Goal: Find contact information: Find contact information

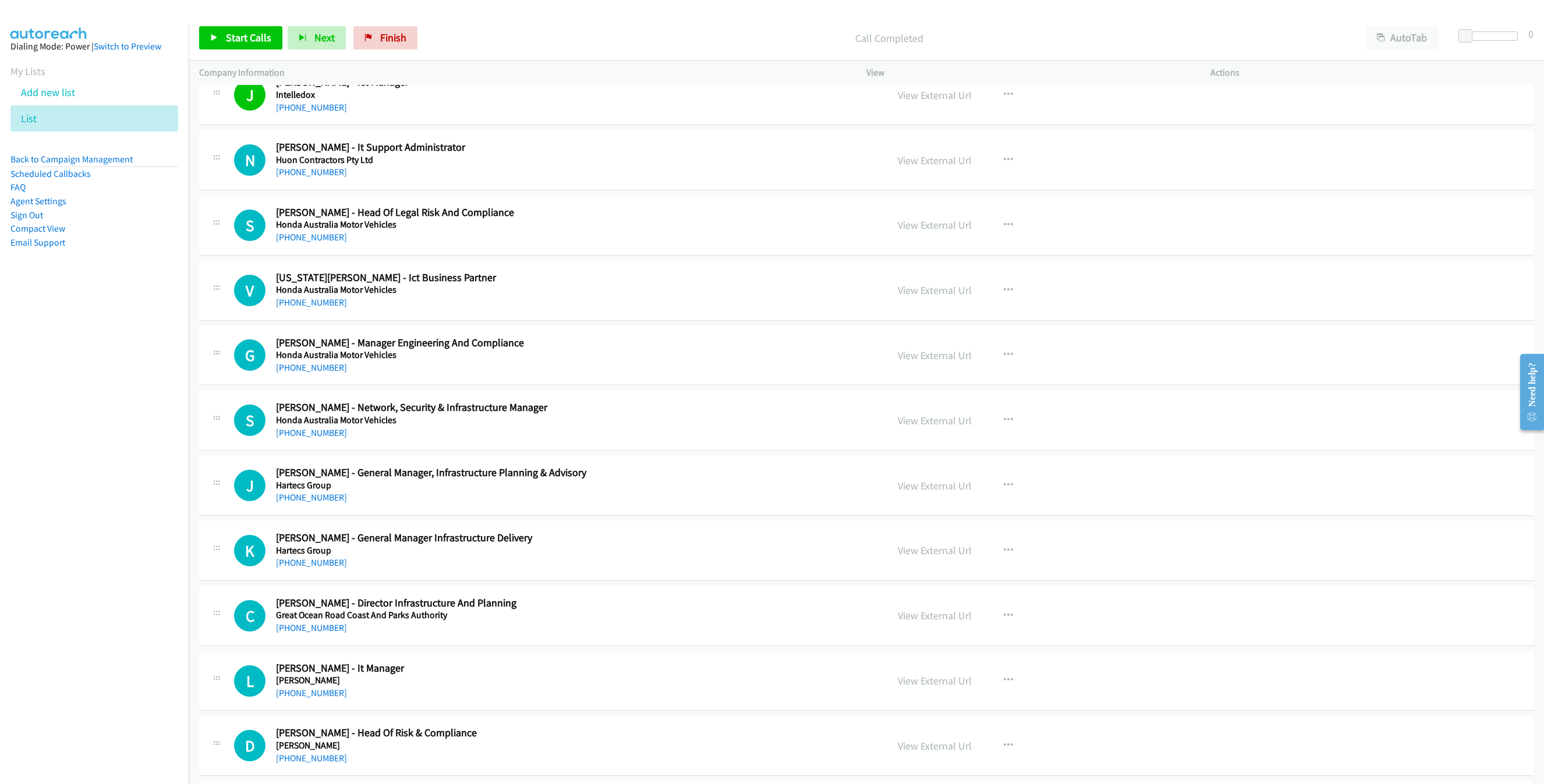
scroll to position [3218, 0]
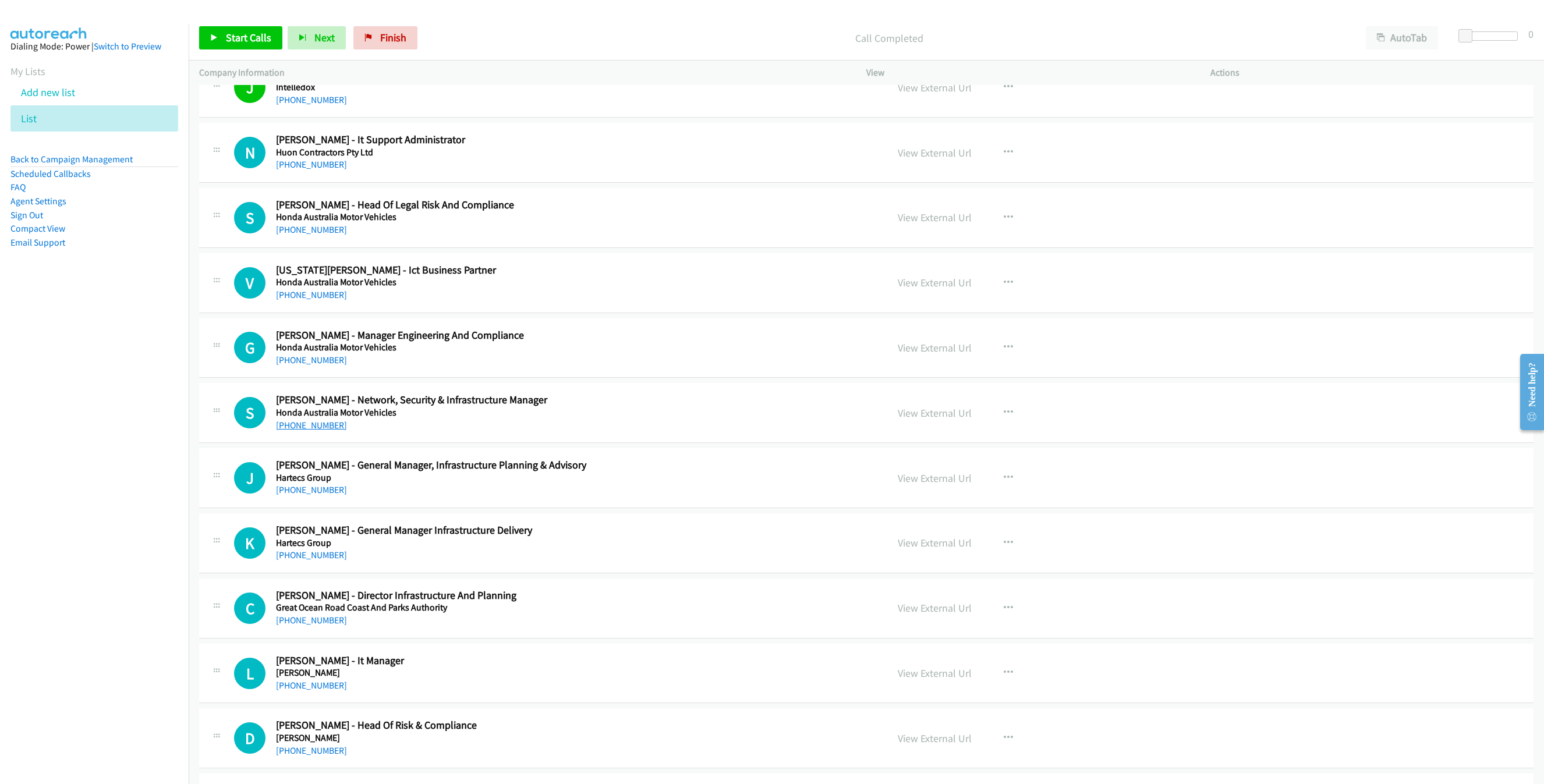
click at [301, 431] on link "[PHONE_NUMBER]" at bounding box center [311, 425] width 71 height 11
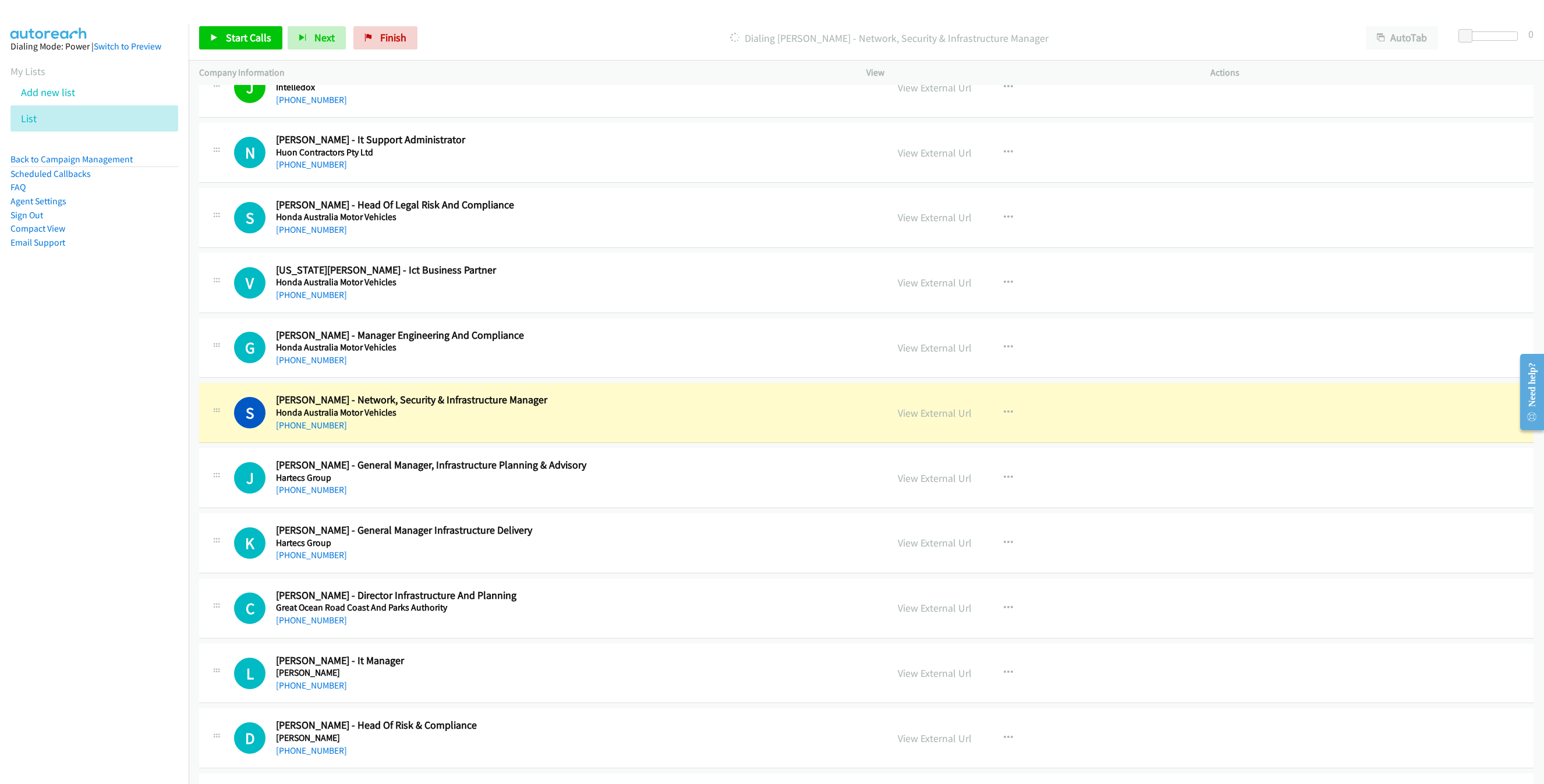
click at [524, 433] on div "[PHONE_NUMBER]" at bounding box center [519, 425] width 487 height 14
click at [929, 419] on link "View External Url" at bounding box center [935, 412] width 74 height 13
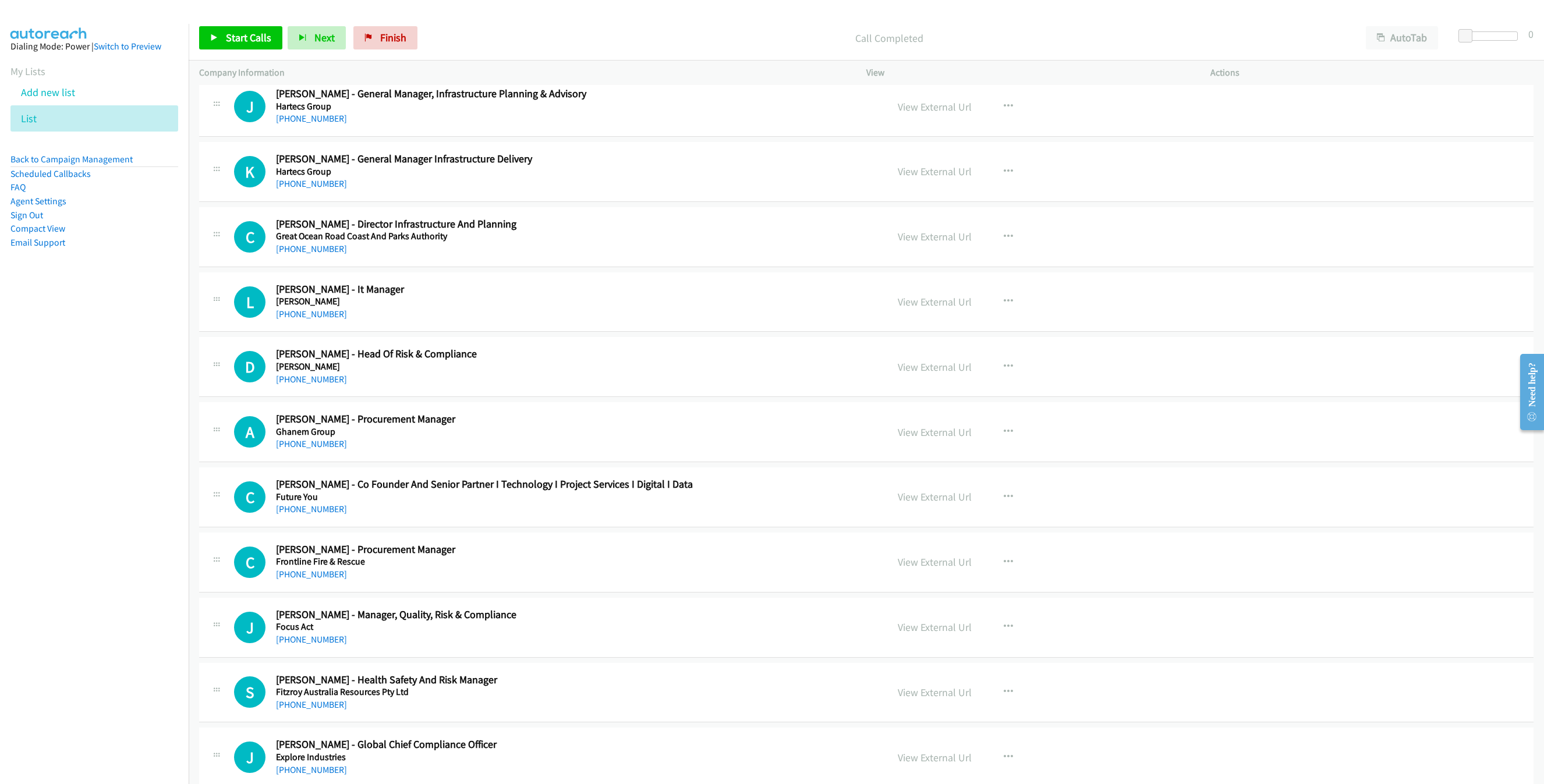
scroll to position [3654, 0]
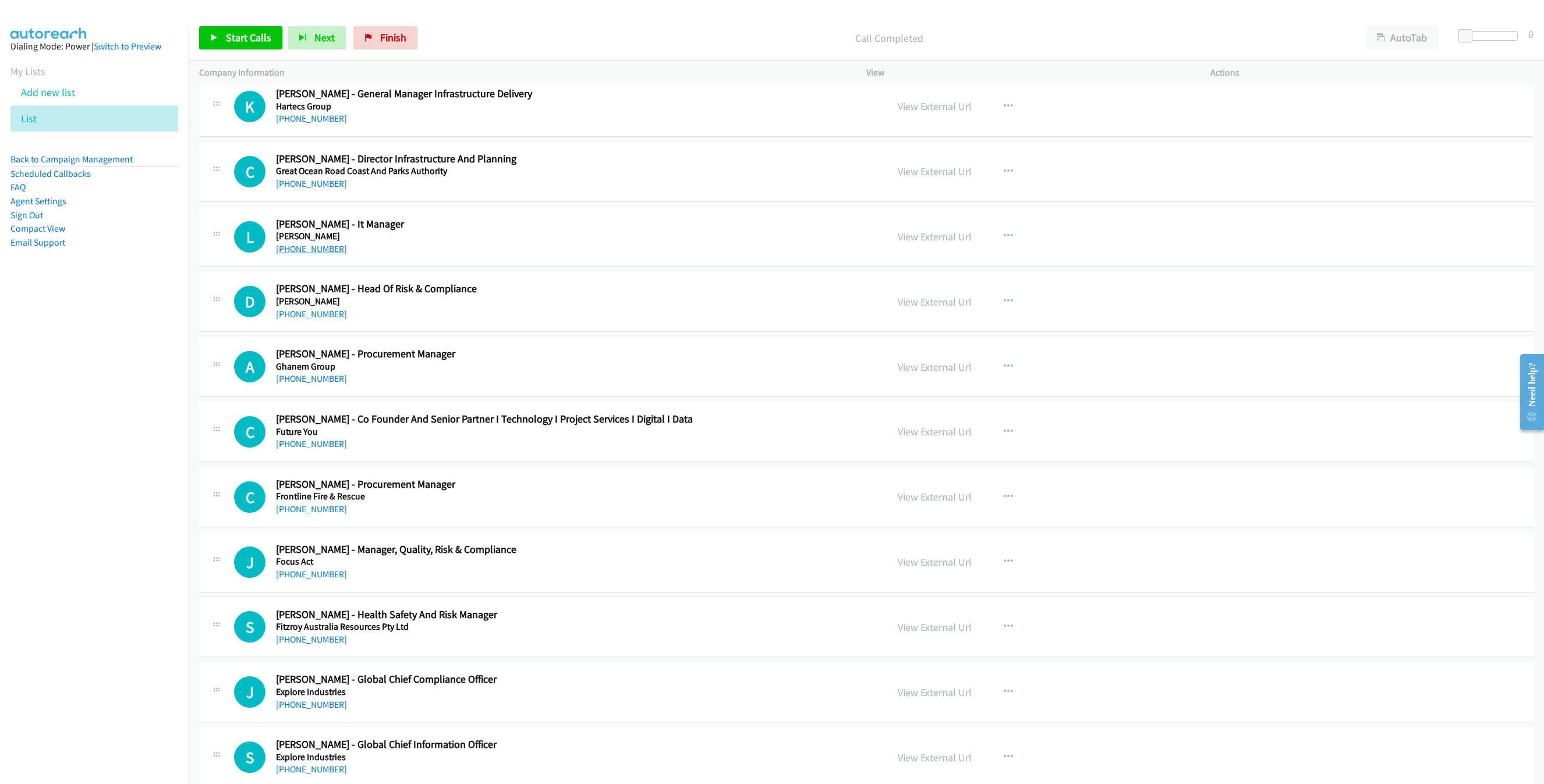
click at [301, 255] on link "[PHONE_NUMBER]" at bounding box center [311, 248] width 71 height 11
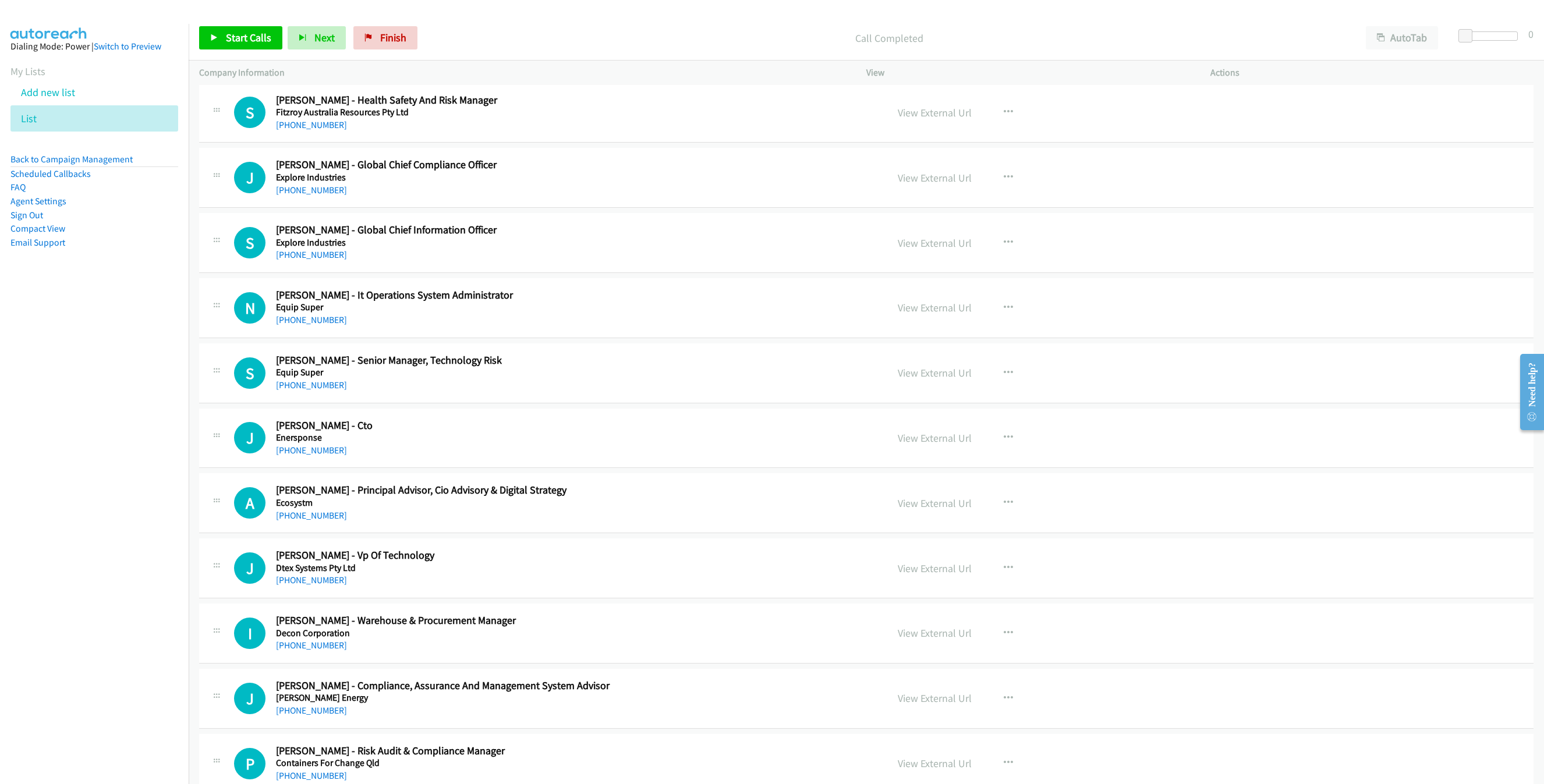
scroll to position [4178, 0]
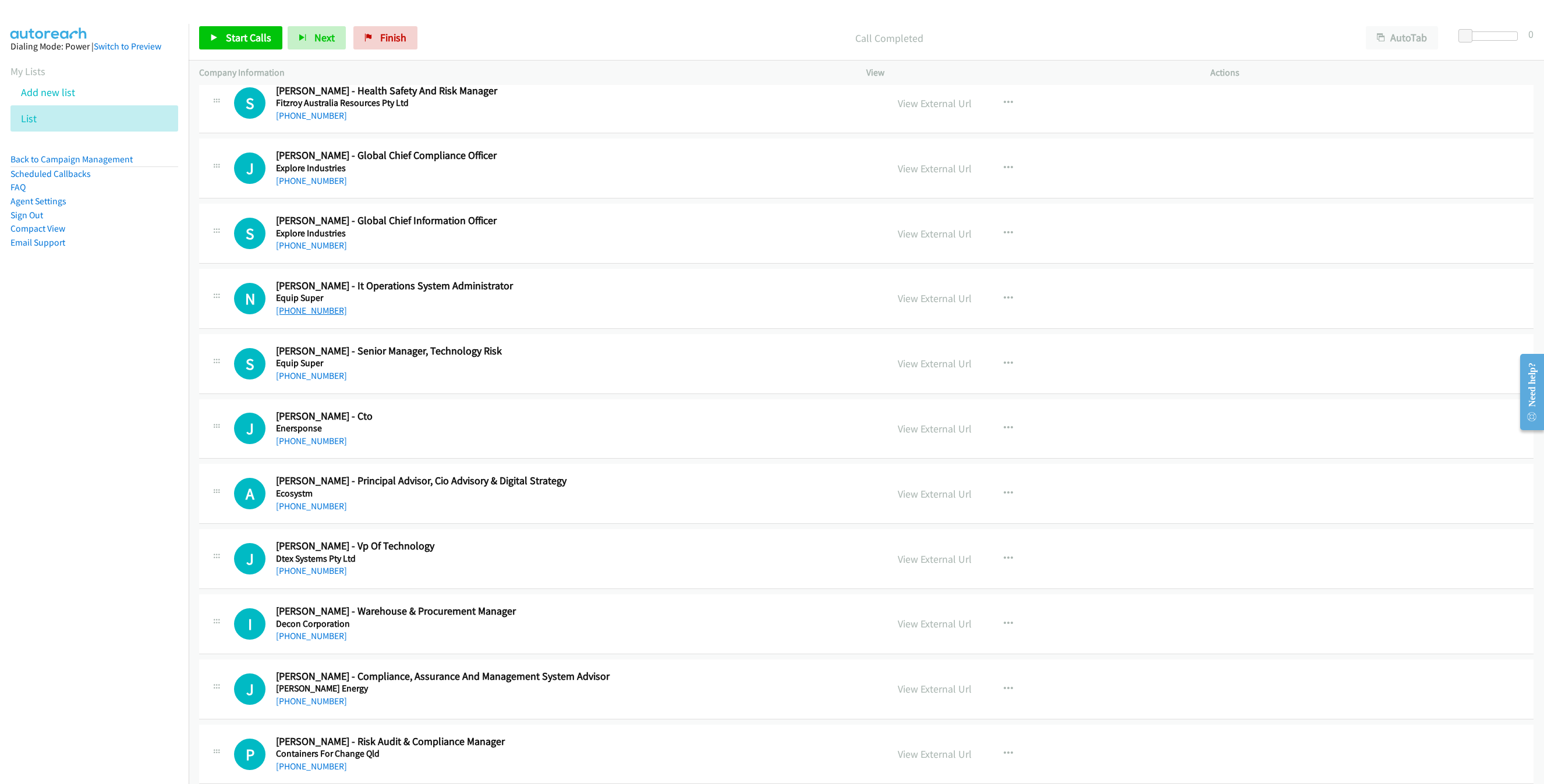
click at [315, 316] on link "[PHONE_NUMBER]" at bounding box center [311, 310] width 71 height 11
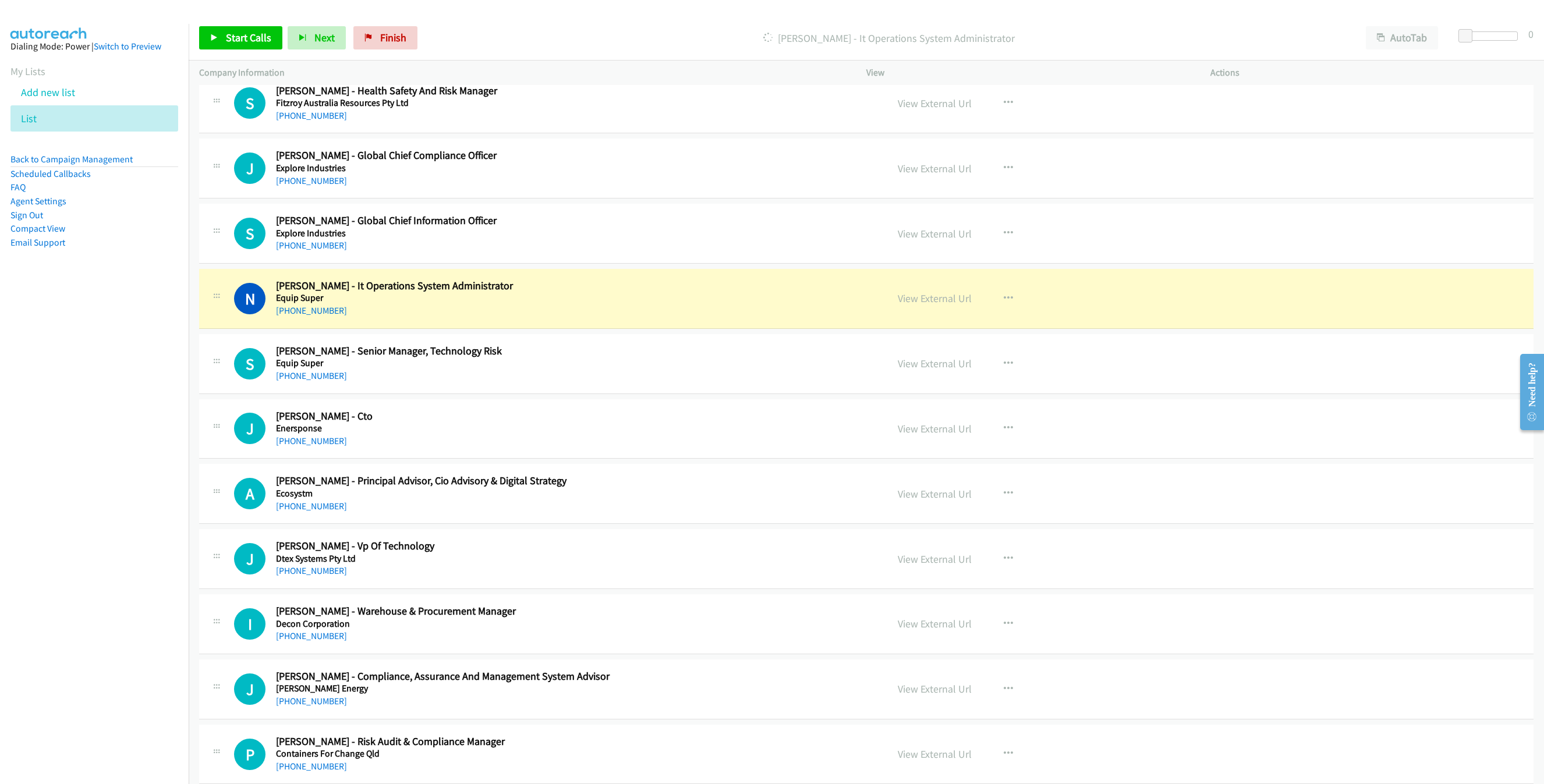
click at [739, 318] on div "[PHONE_NUMBER]" at bounding box center [519, 311] width 487 height 14
click at [954, 305] on link "View External Url" at bounding box center [935, 298] width 74 height 13
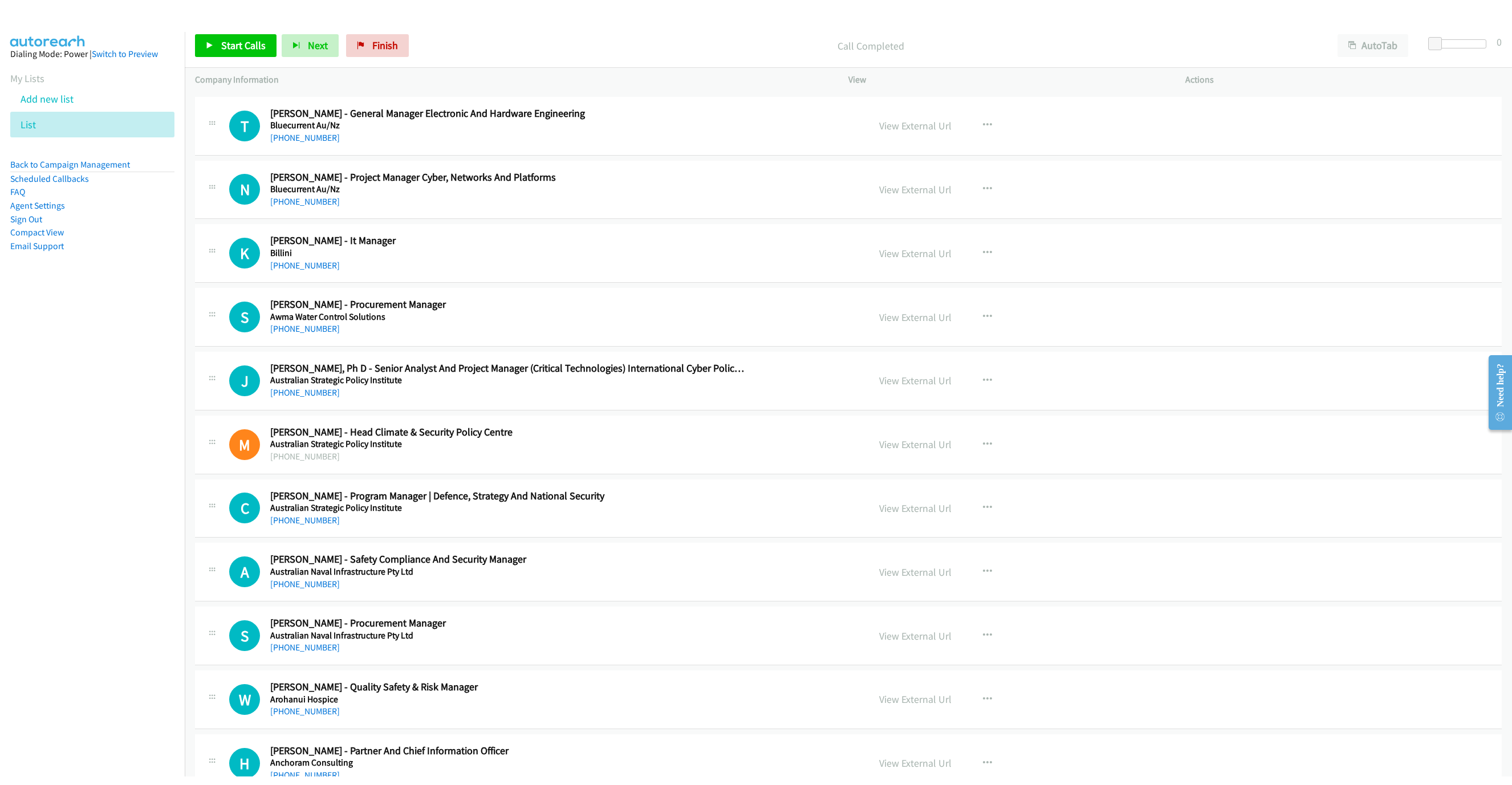
scroll to position [5032, 0]
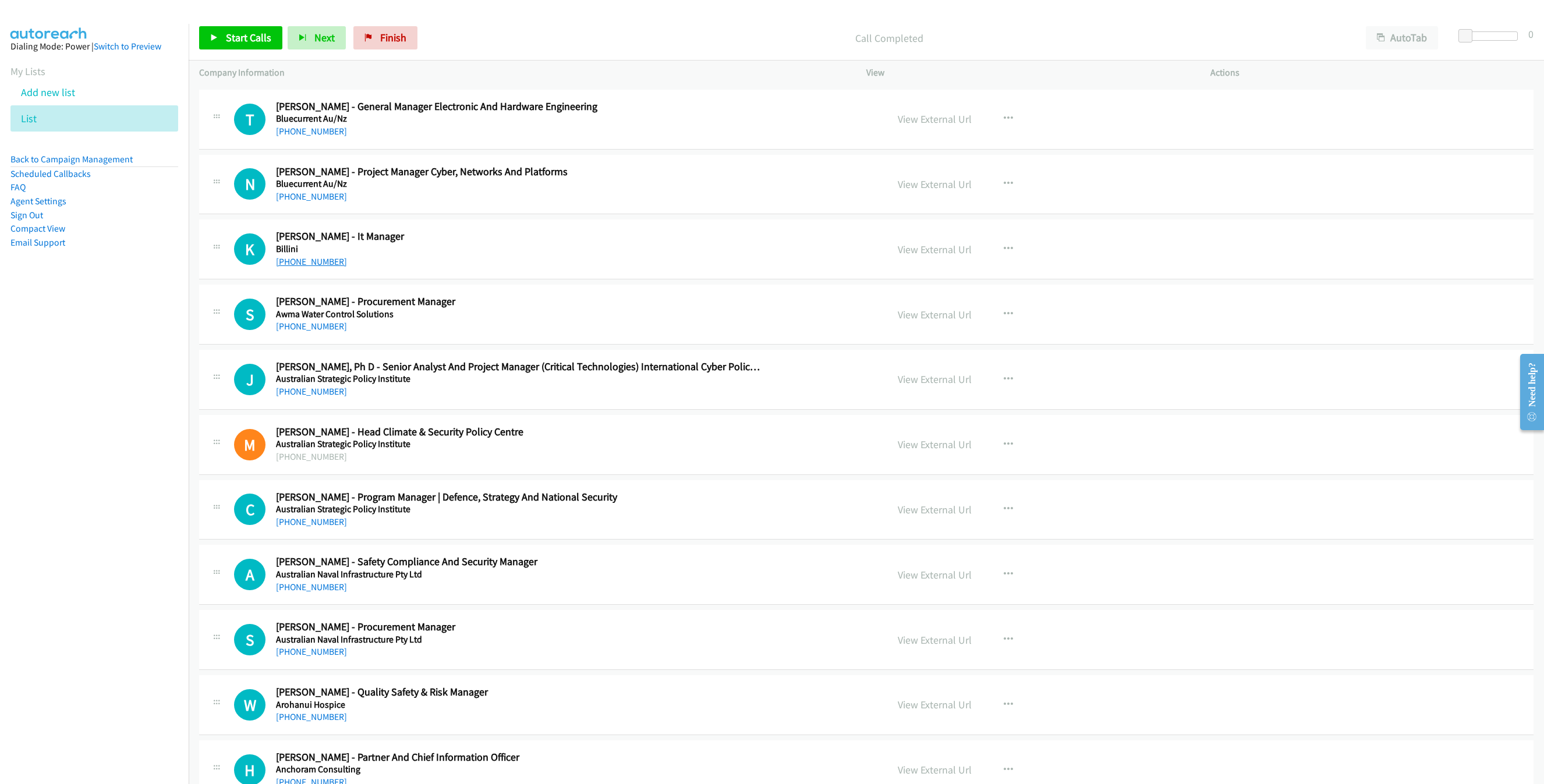
click at [308, 267] on link "[PHONE_NUMBER]" at bounding box center [311, 262] width 71 height 11
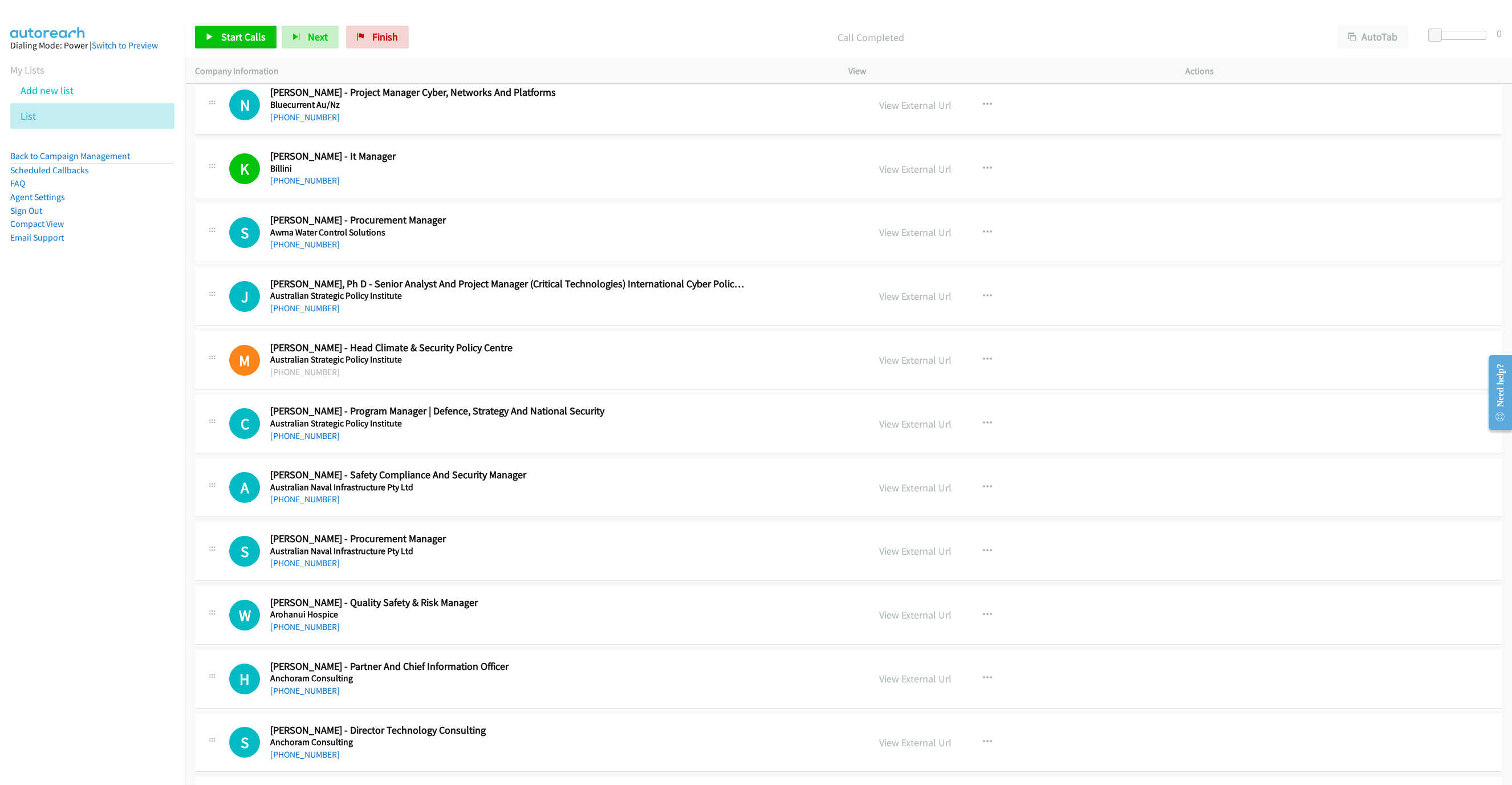
scroll to position [5117, 0]
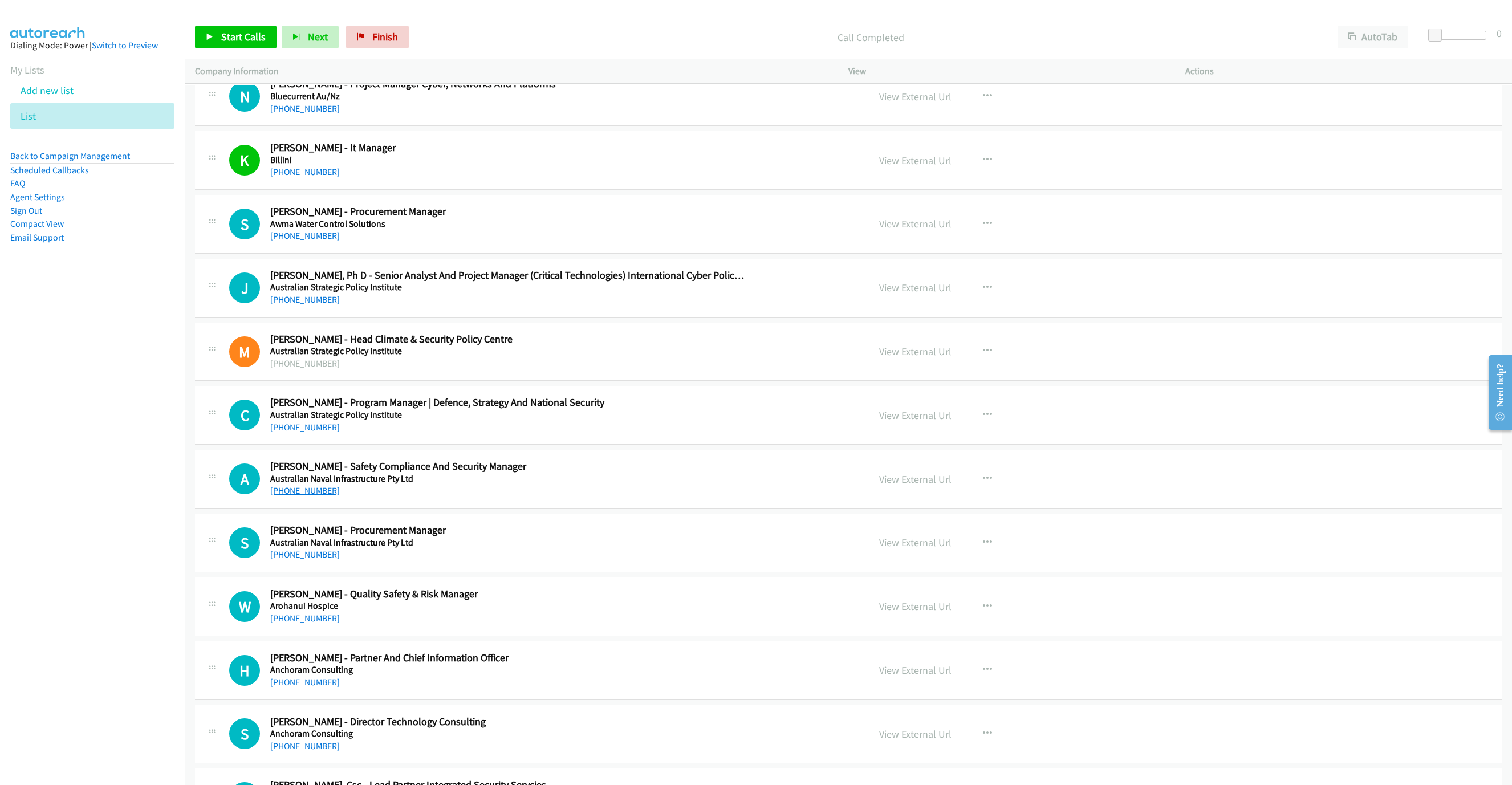
click at [298, 496] on link "[PHONE_NUMBER]" at bounding box center [305, 490] width 70 height 11
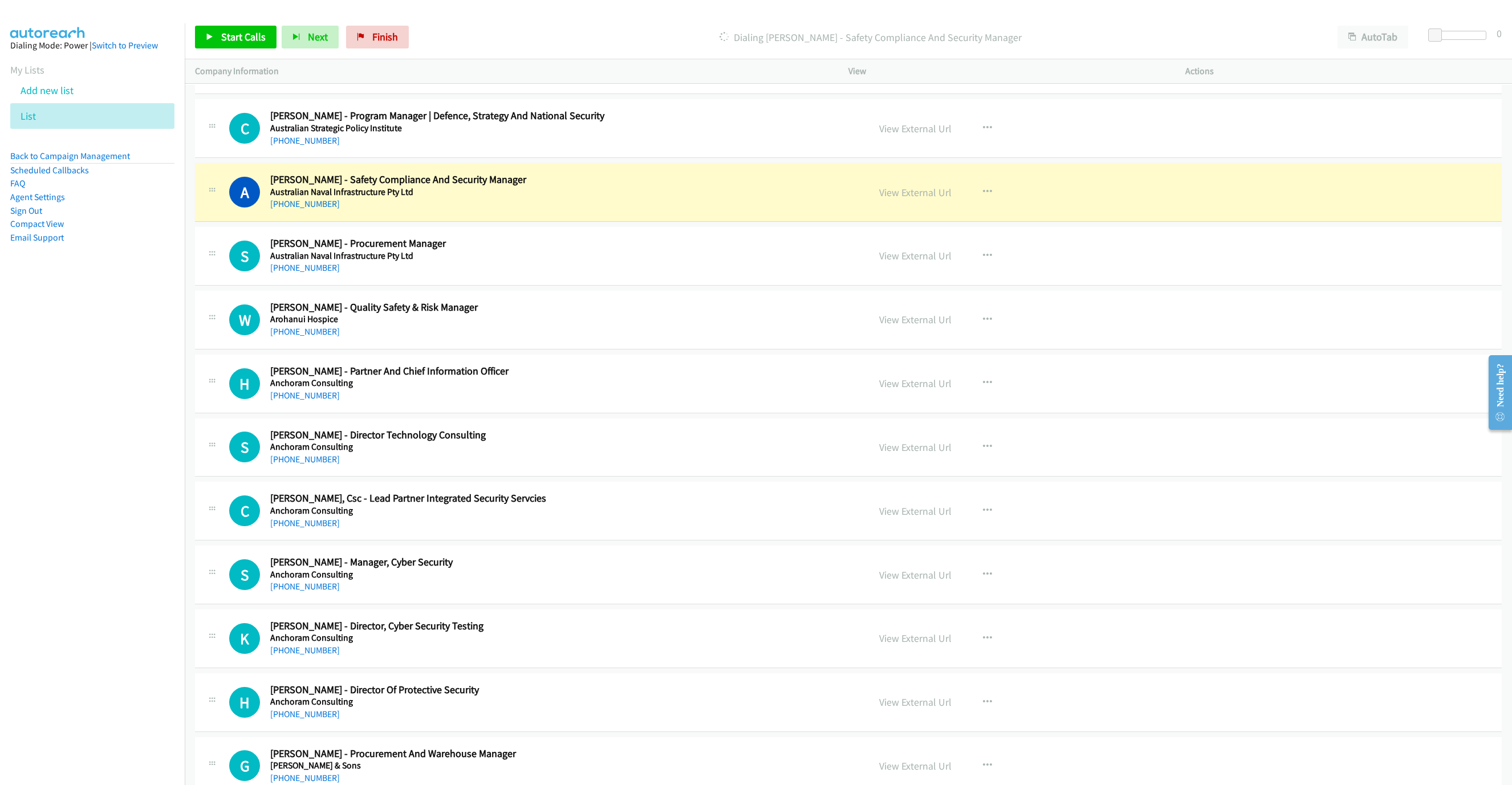
scroll to position [5544, 0]
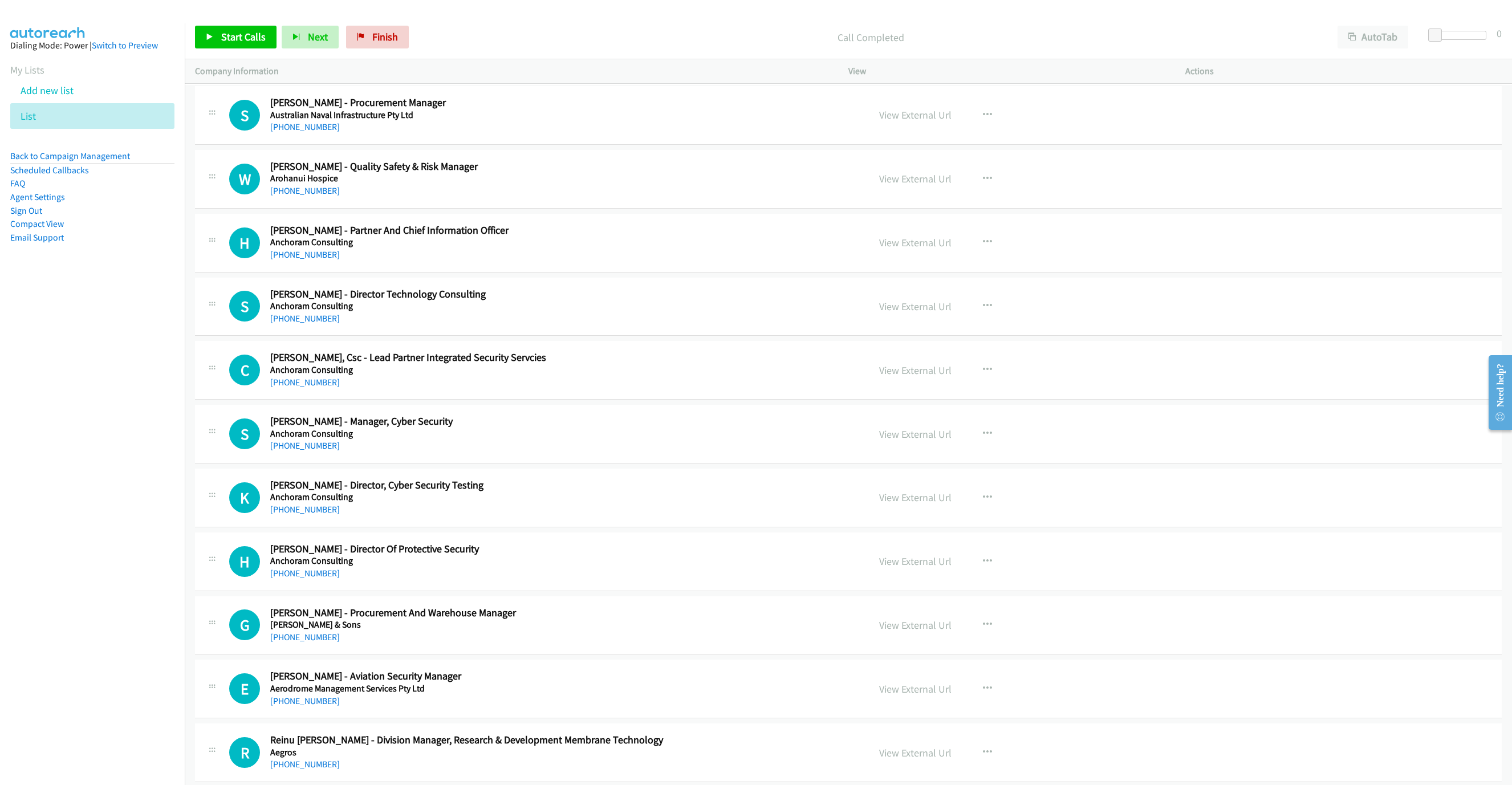
drag, startPoint x: 291, startPoint y: 474, endPoint x: 696, endPoint y: 552, distance: 412.4
click at [291, 451] on link "[PHONE_NUMBER]" at bounding box center [305, 445] width 70 height 11
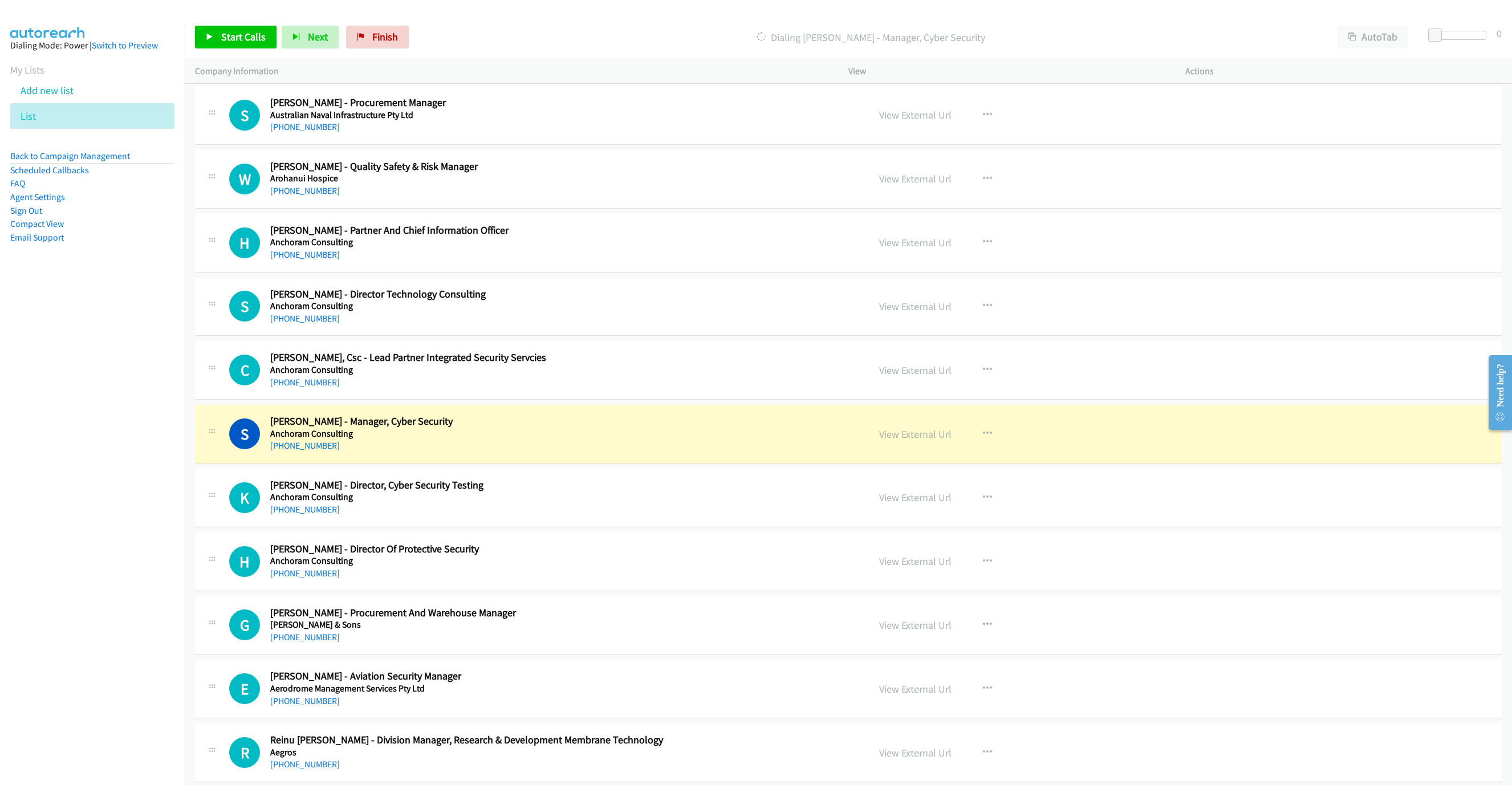
click at [510, 428] on h2 "[PERSON_NAME] - Manager, Cyber Security" at bounding box center [508, 421] width 477 height 13
click at [885, 441] on link "View External Url" at bounding box center [916, 433] width 72 height 13
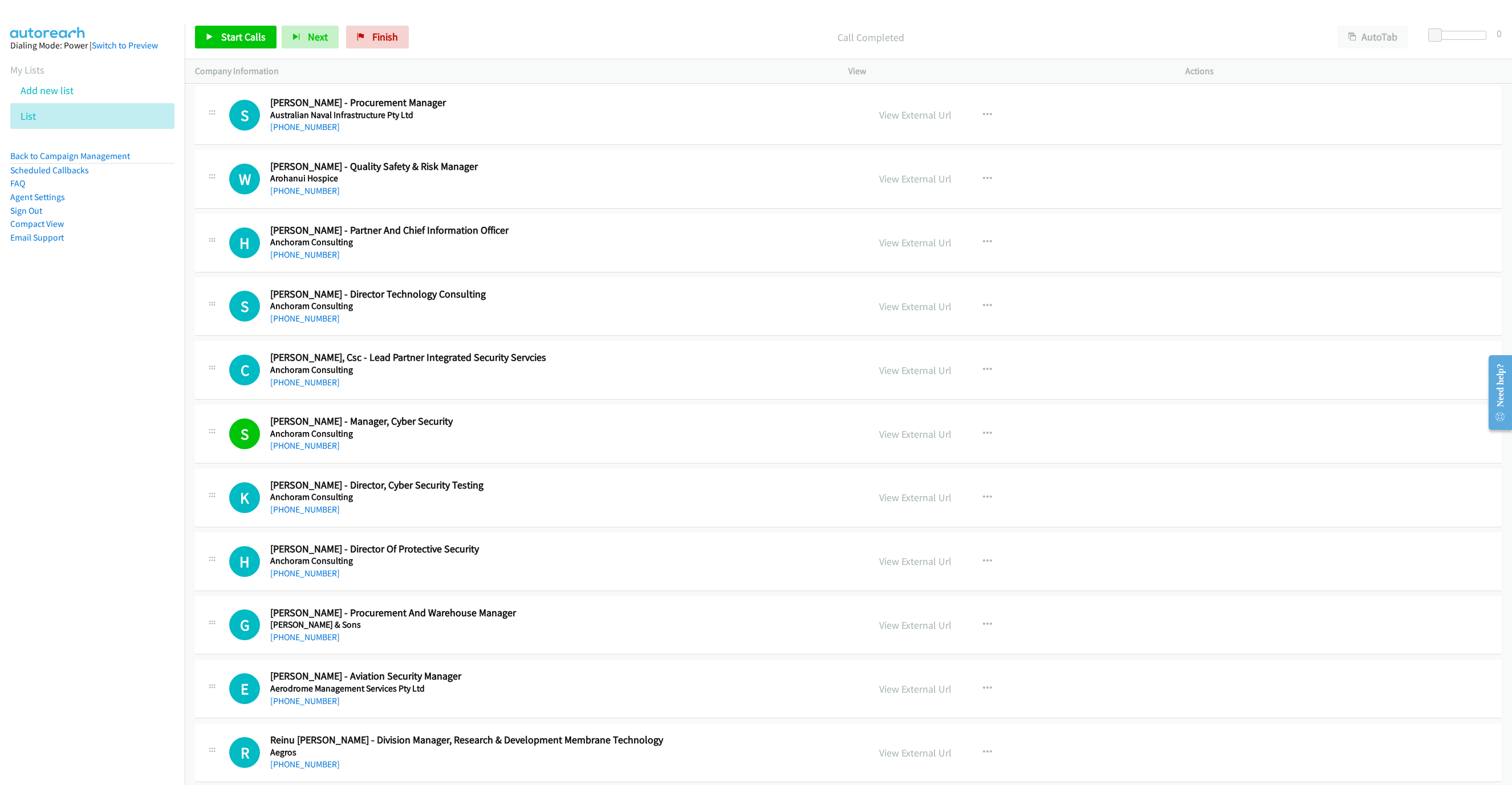
drag, startPoint x: 294, startPoint y: 538, endPoint x: 337, endPoint y: 533, distance: 43.3
click at [294, 515] on link "[PHONE_NUMBER]" at bounding box center [305, 509] width 70 height 11
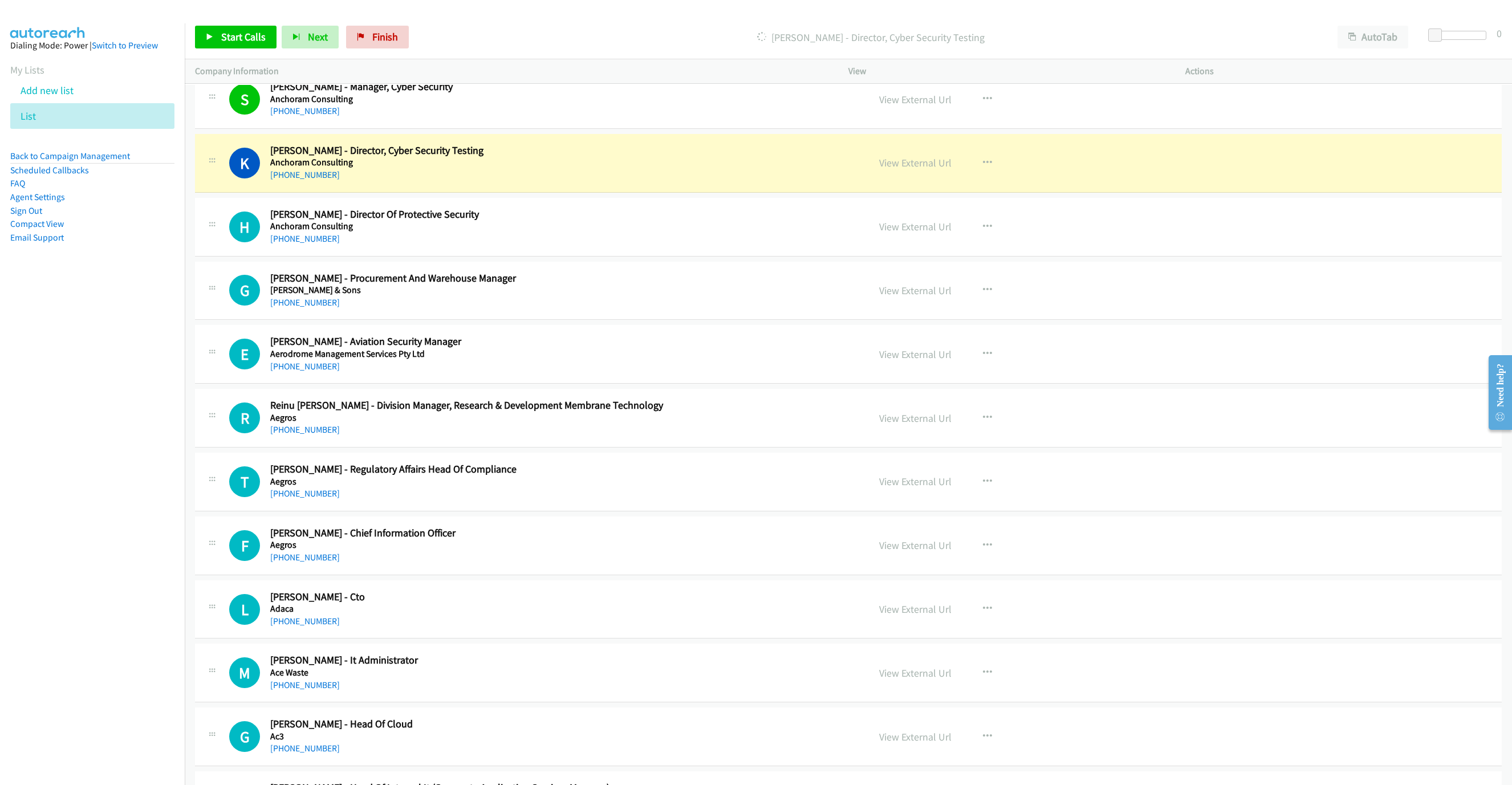
scroll to position [5887, 0]
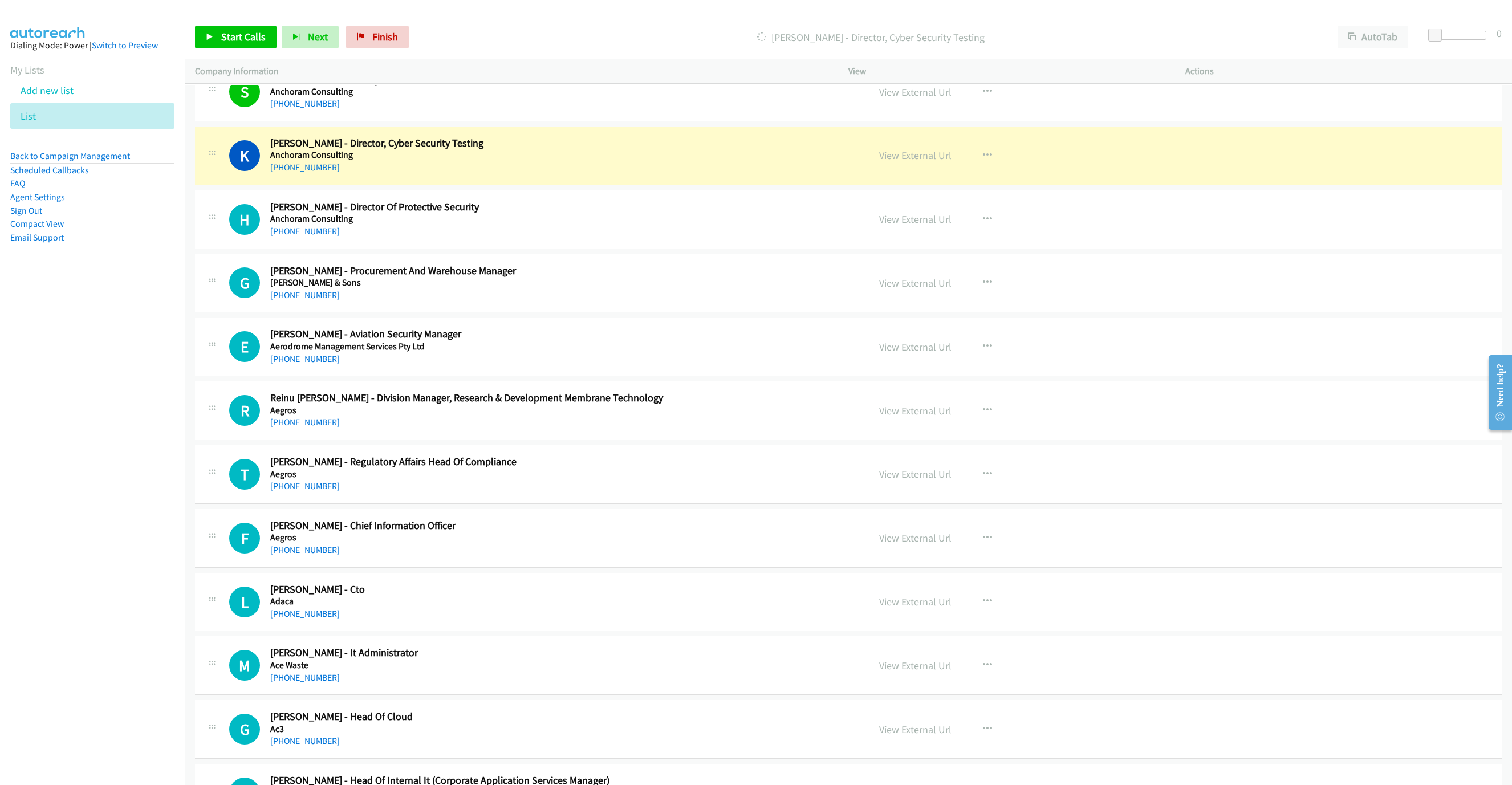
click at [915, 162] on link "View External Url" at bounding box center [916, 154] width 72 height 13
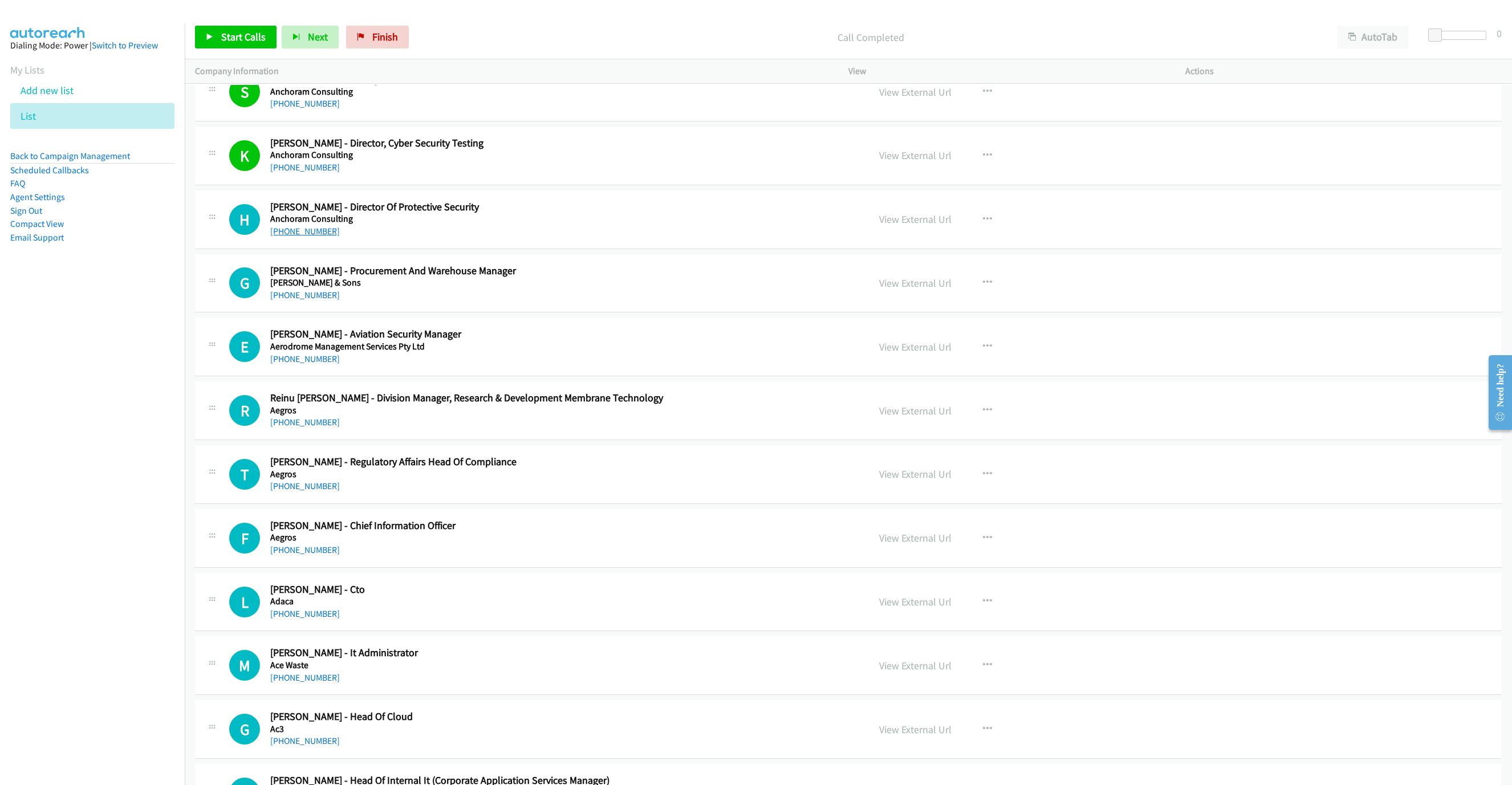
click at [313, 236] on link "[PHONE_NUMBER]" at bounding box center [305, 231] width 70 height 11
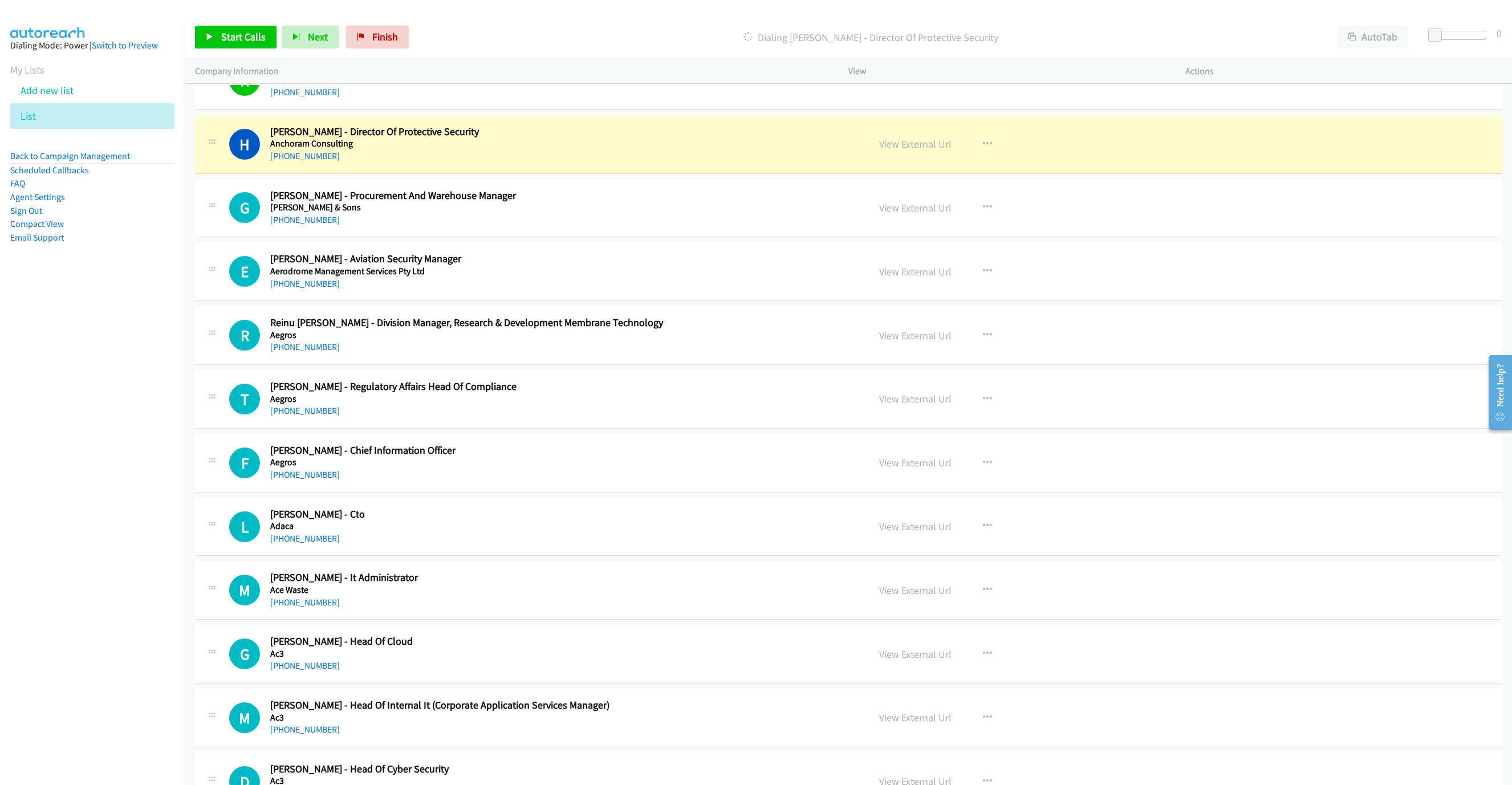
scroll to position [5972, 0]
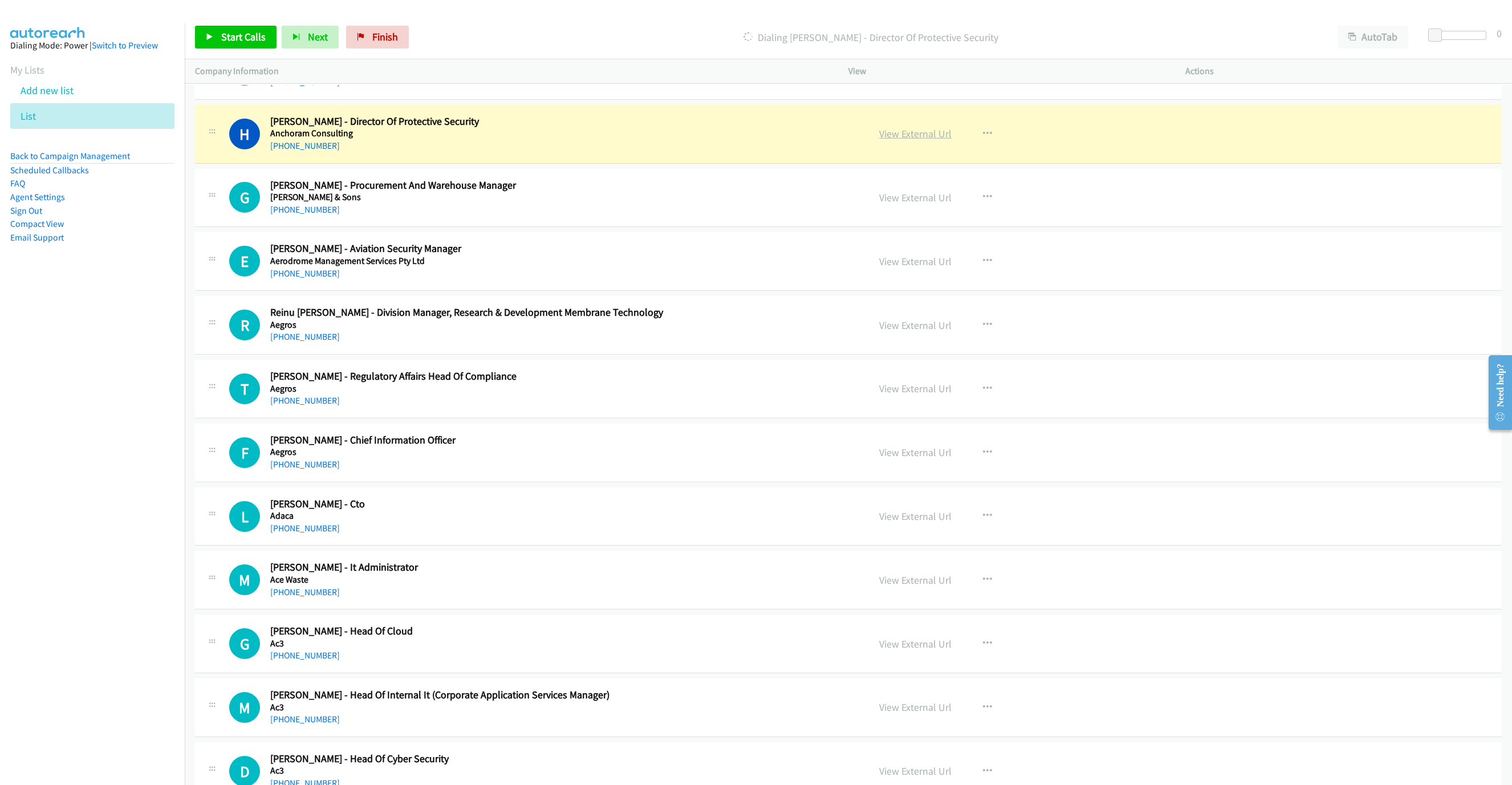
click at [898, 141] on link "View External Url" at bounding box center [916, 133] width 72 height 13
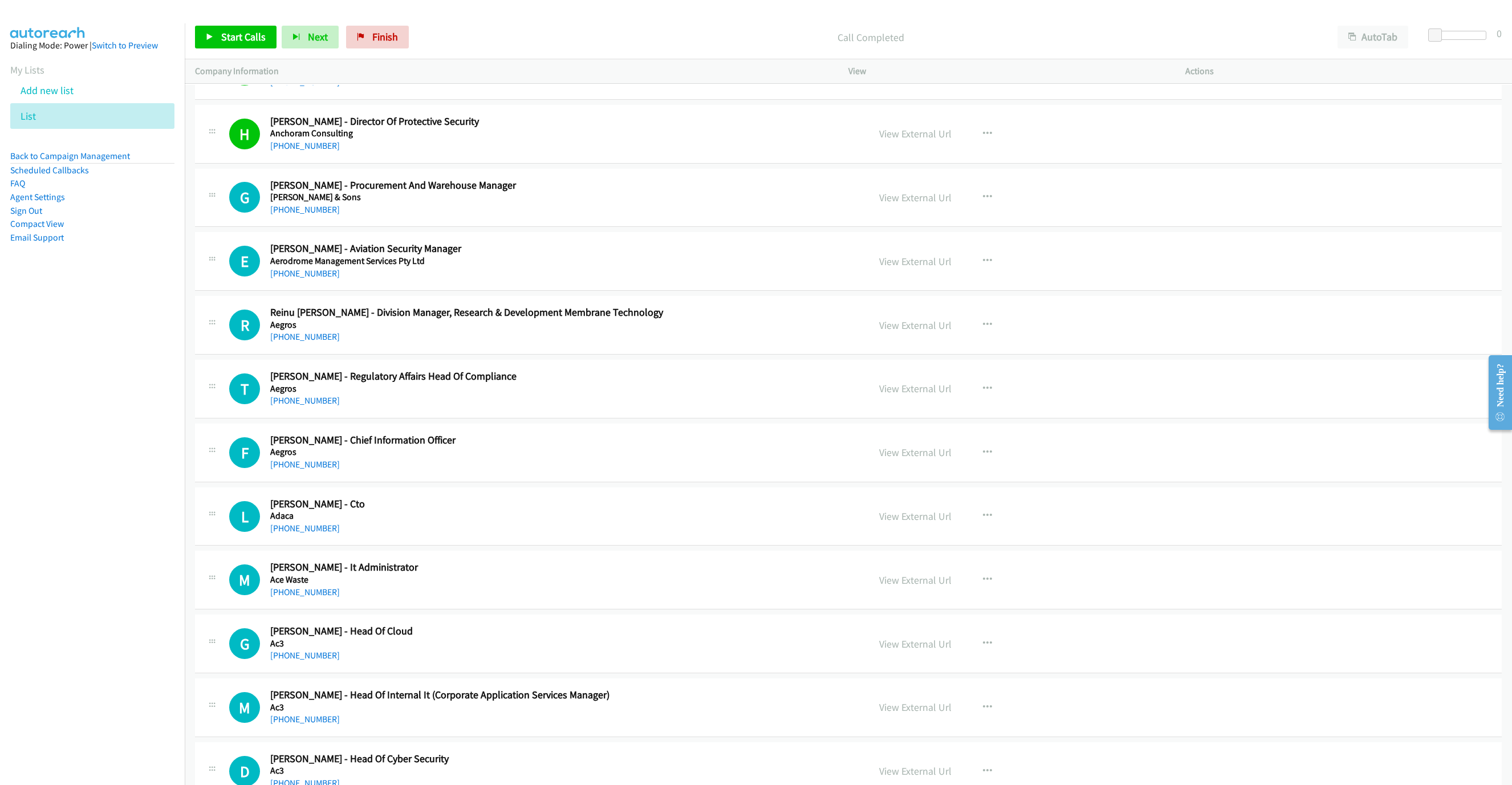
click at [313, 279] on link "[PHONE_NUMBER]" at bounding box center [305, 273] width 70 height 11
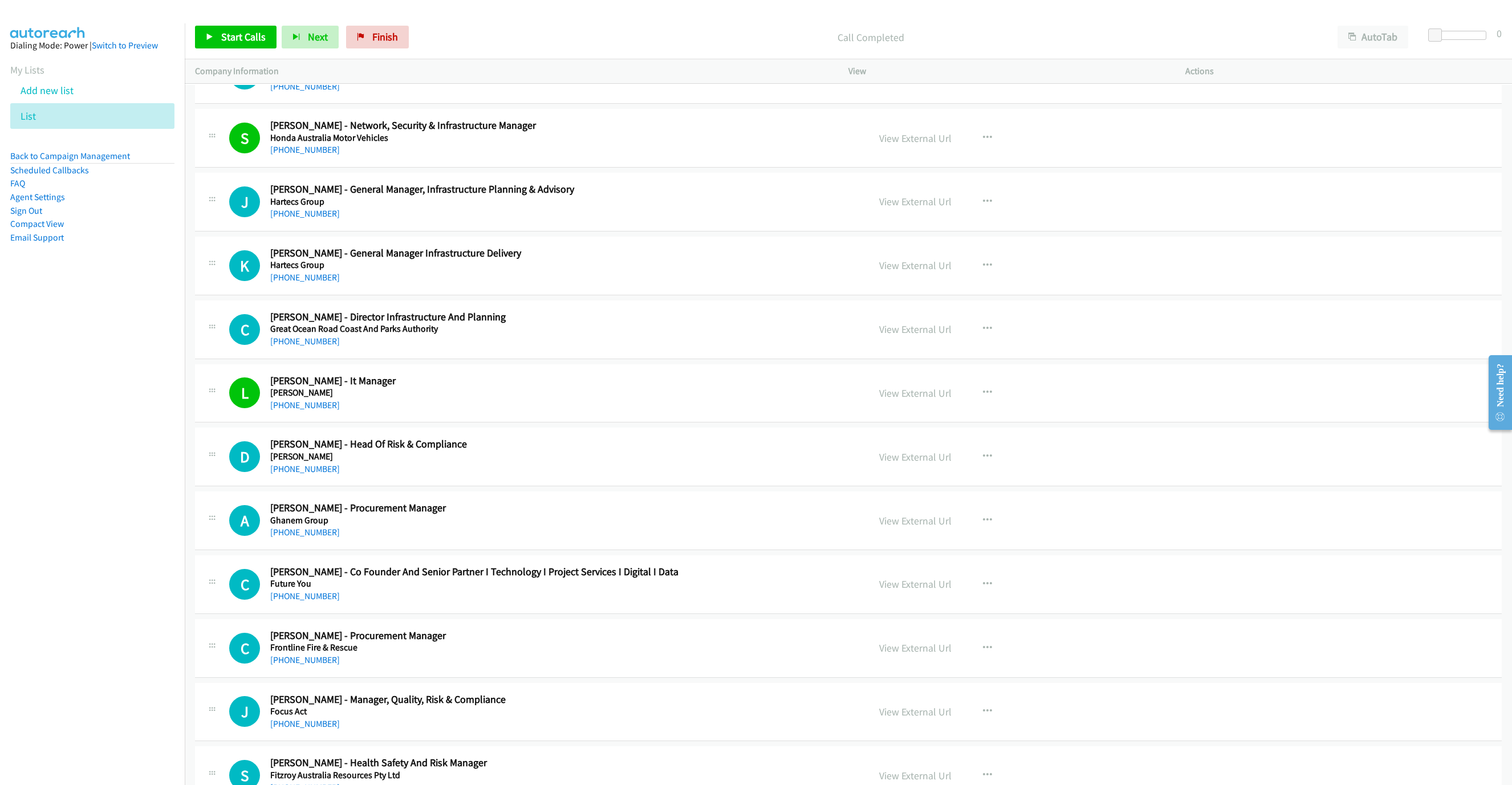
scroll to position [3407, 0]
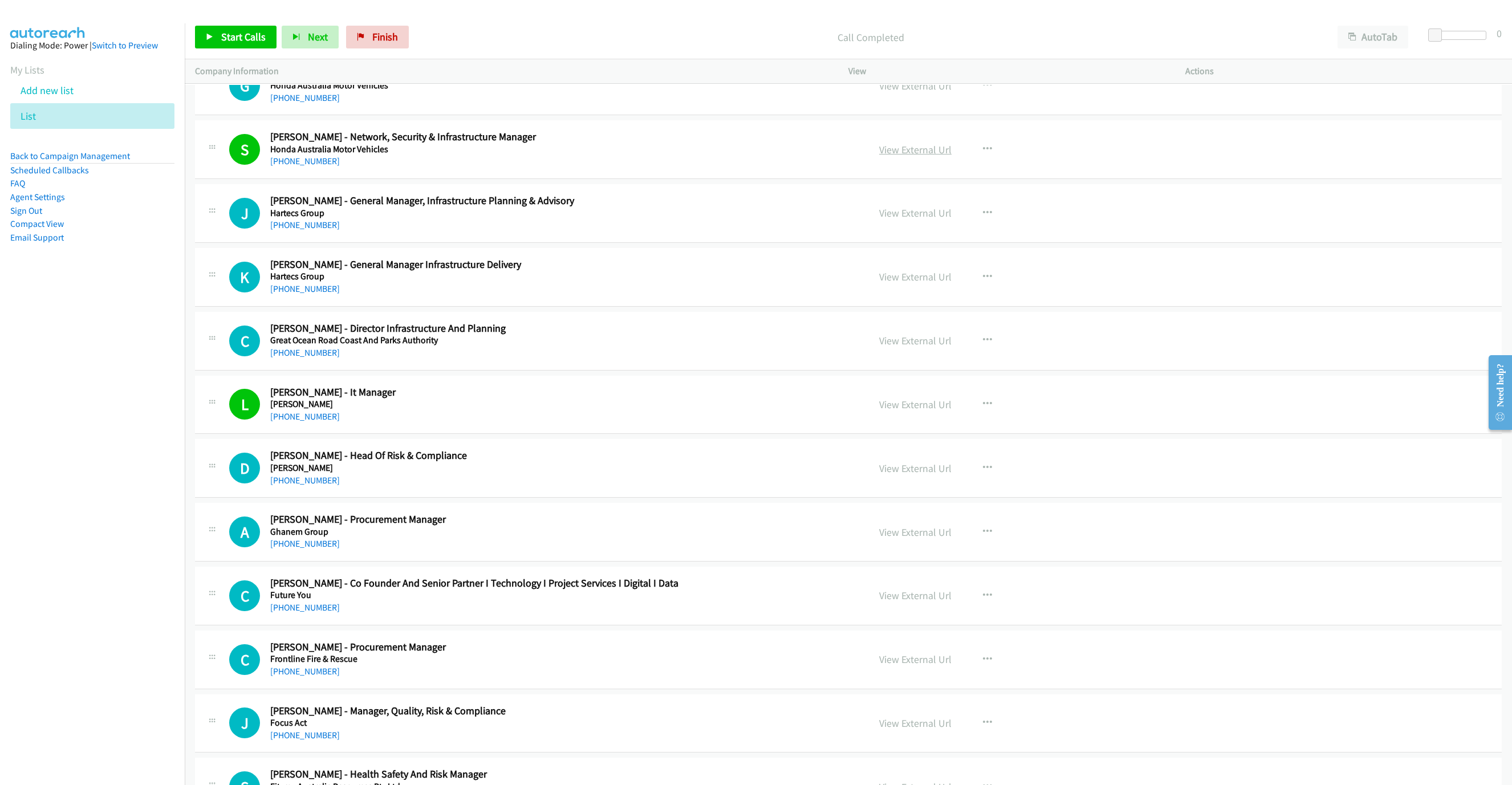
click at [913, 156] on link "View External Url" at bounding box center [916, 149] width 72 height 13
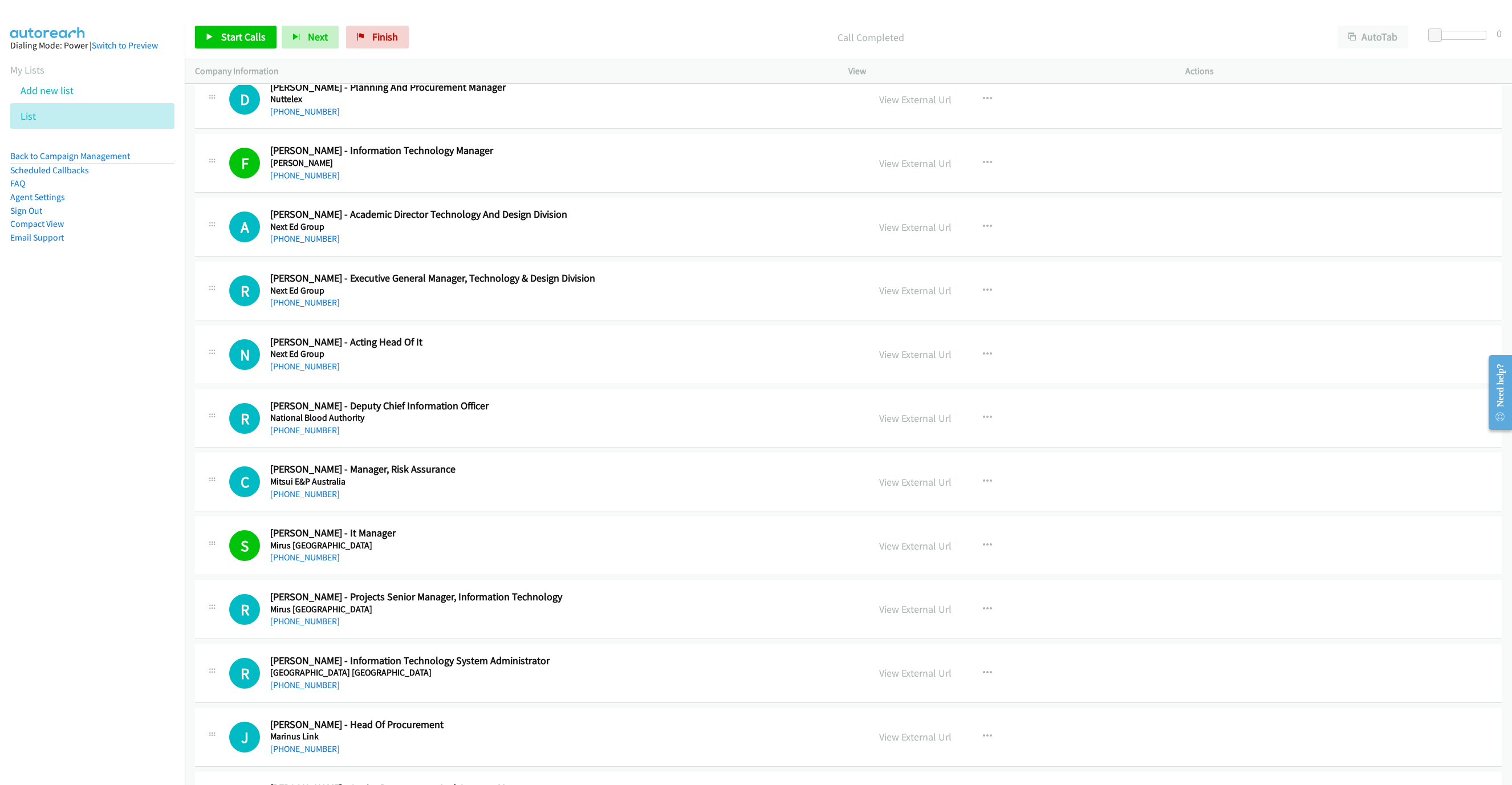
scroll to position [1955, 0]
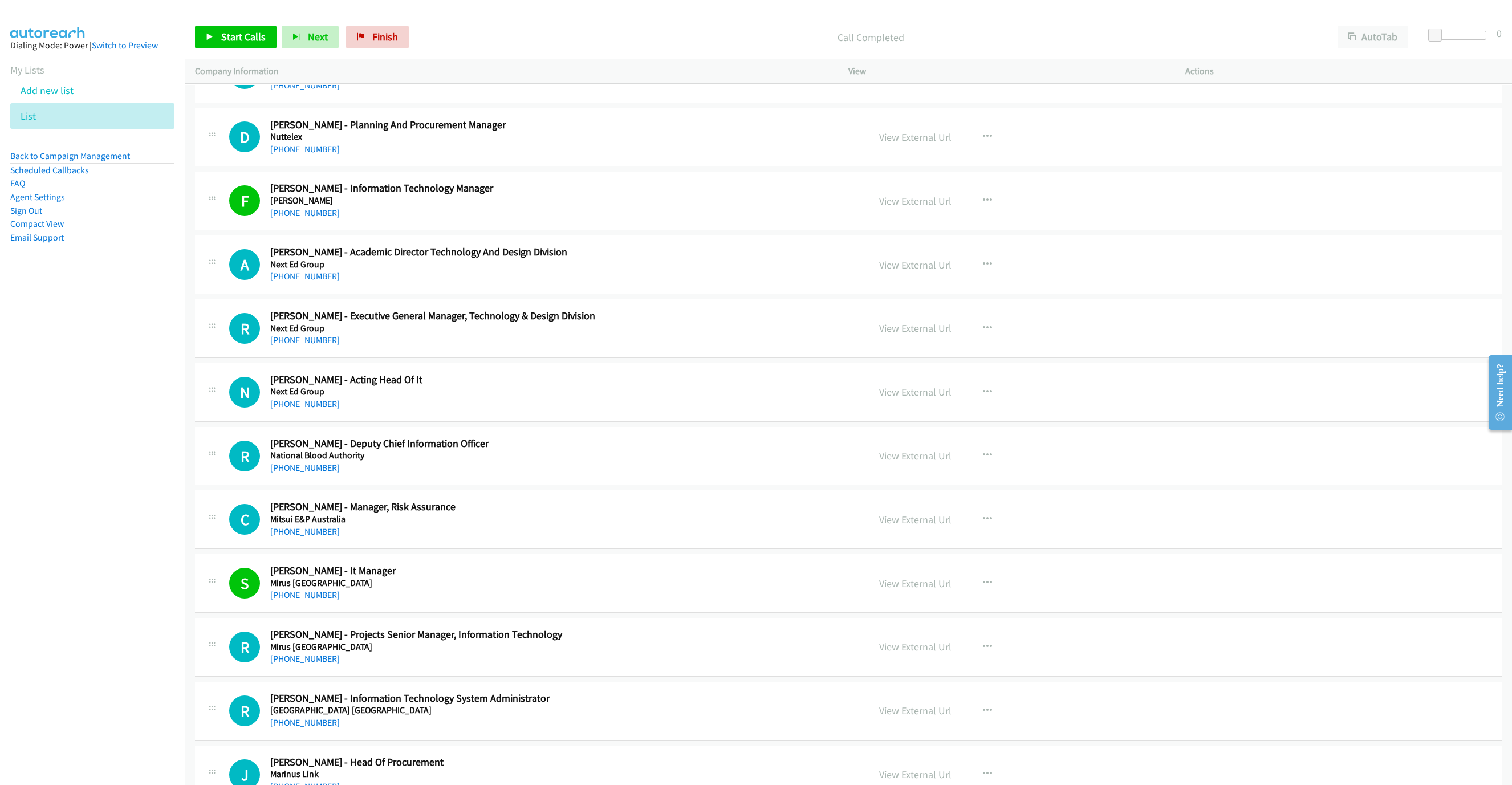
click at [909, 590] on link "View External Url" at bounding box center [916, 583] width 72 height 13
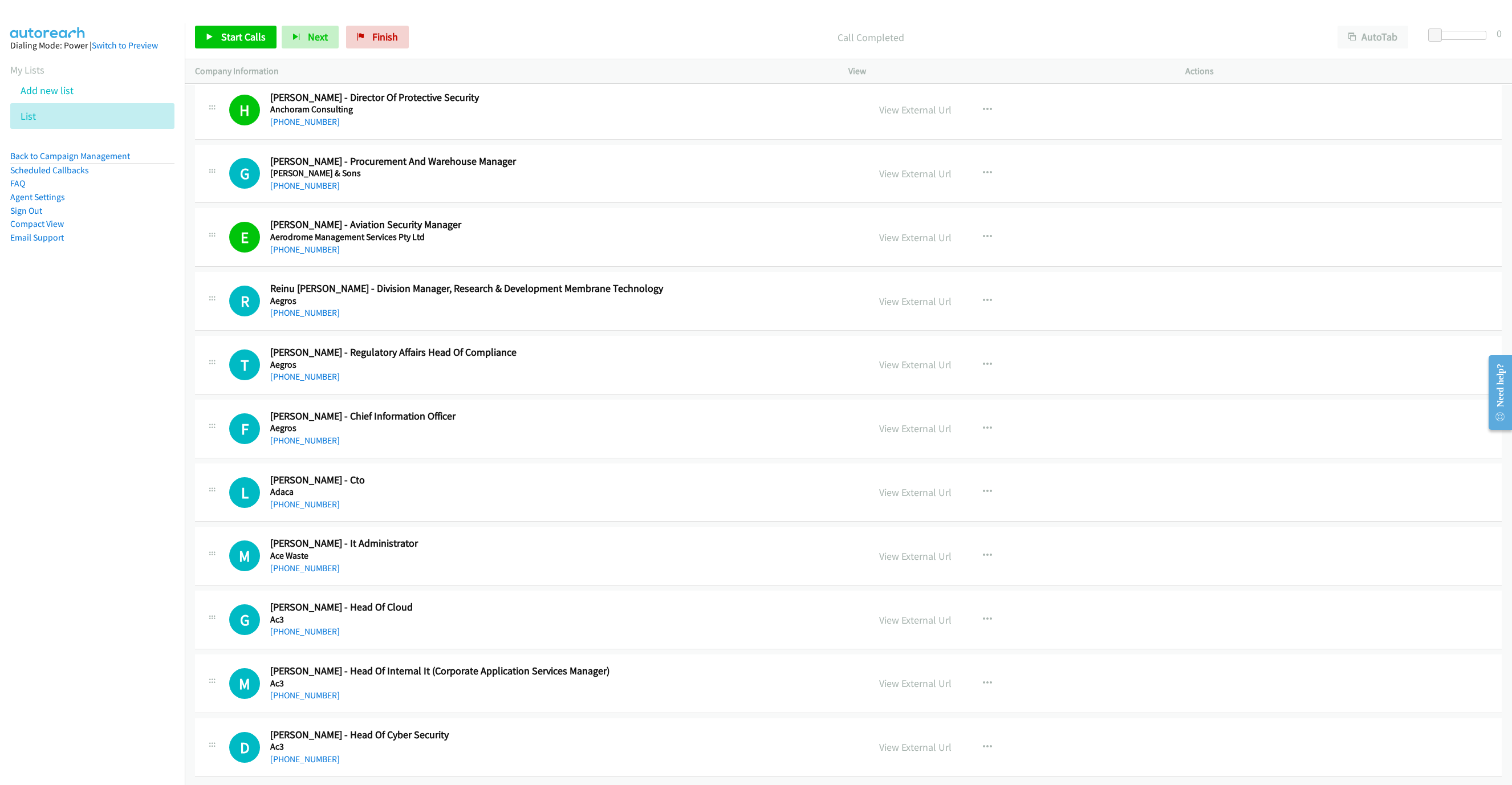
scroll to position [6038, 0]
click at [299, 562] on link "[PHONE_NUMBER]" at bounding box center [305, 568] width 70 height 11
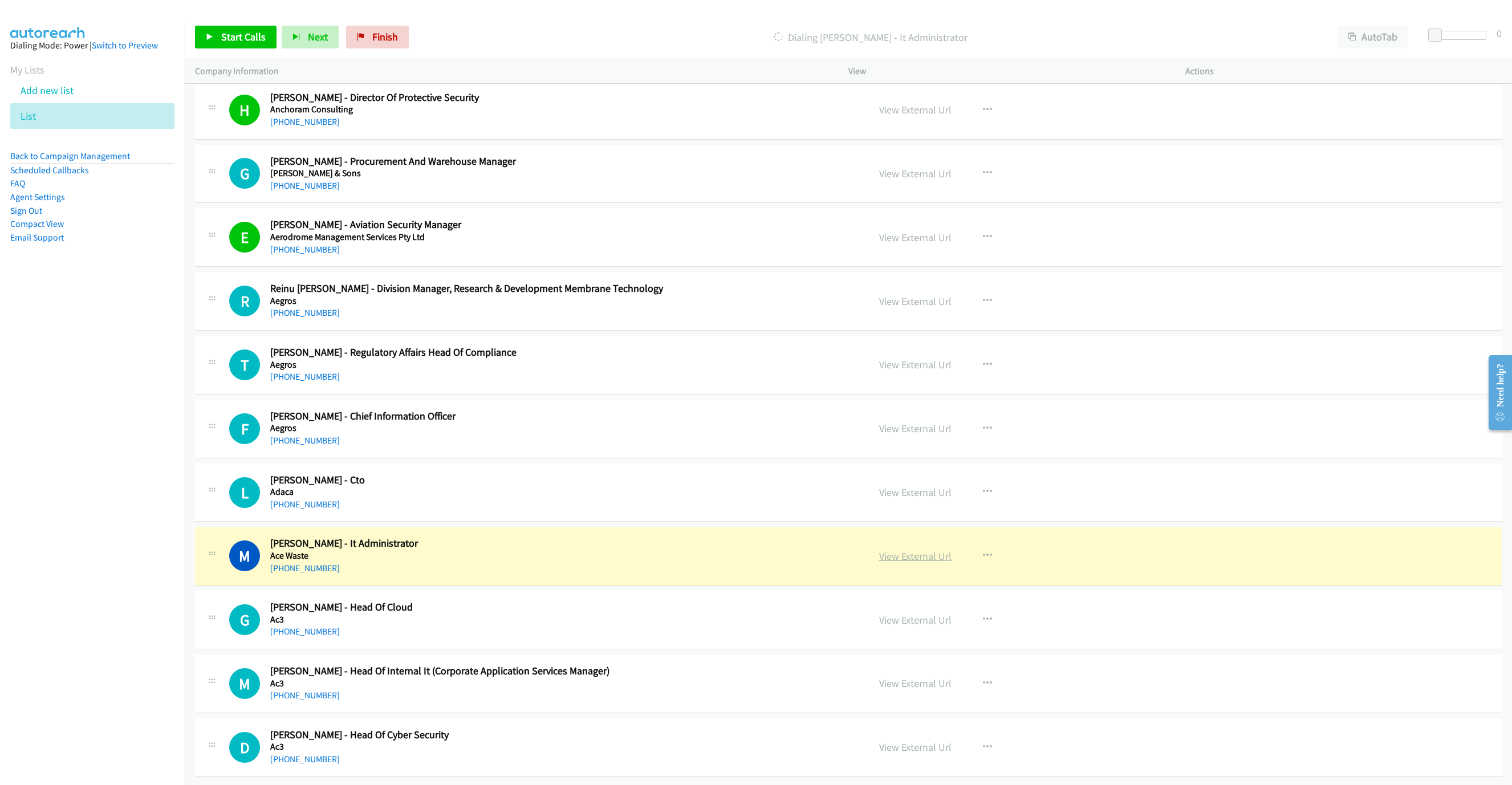
click at [914, 550] on link "View External Url" at bounding box center [916, 556] width 72 height 13
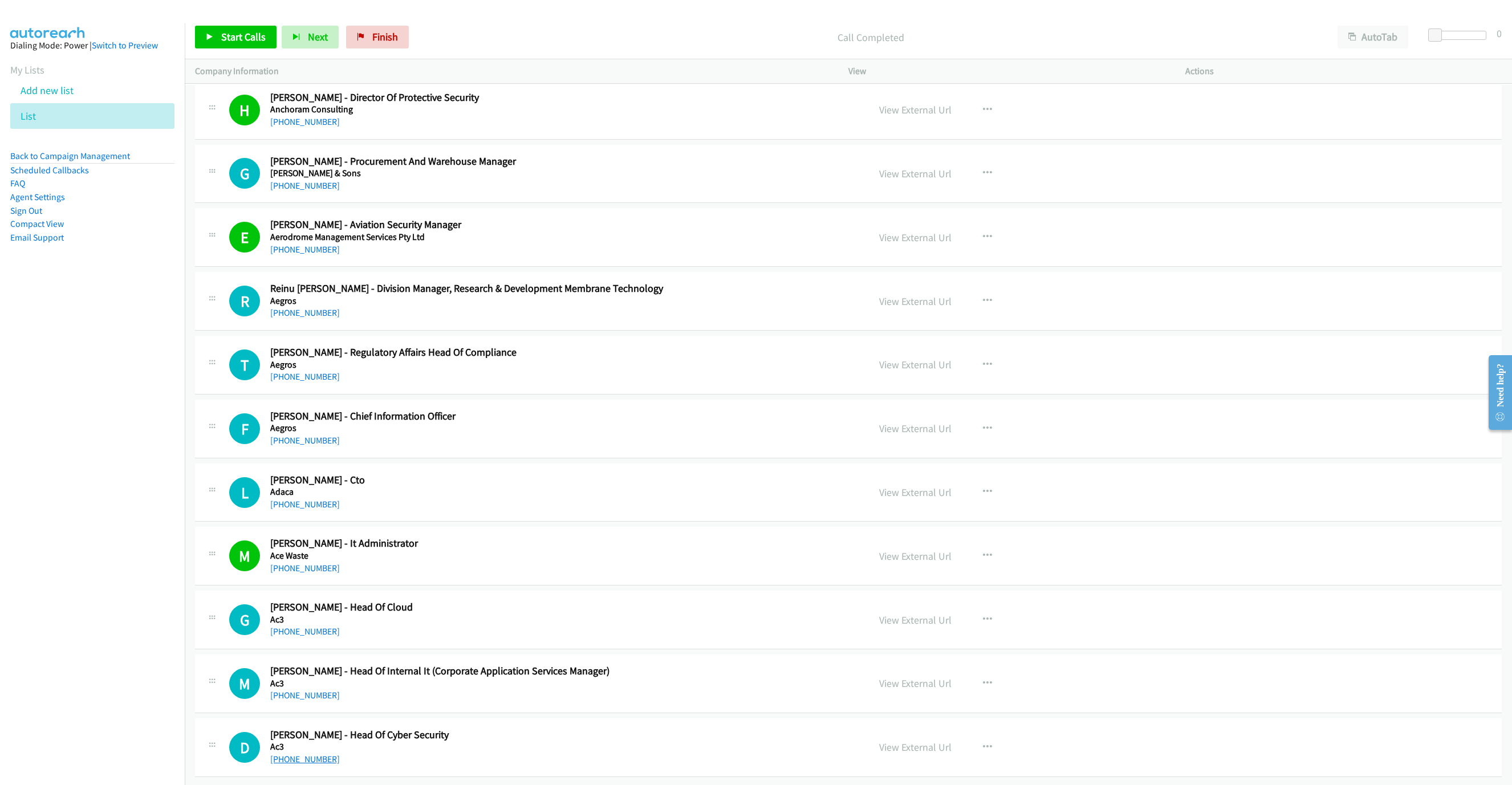
click at [296, 753] on link "[PHONE_NUMBER]" at bounding box center [305, 758] width 70 height 11
click at [303, 689] on link "[PHONE_NUMBER]" at bounding box center [305, 694] width 70 height 11
click at [299, 625] on link "[PHONE_NUMBER]" at bounding box center [305, 631] width 70 height 11
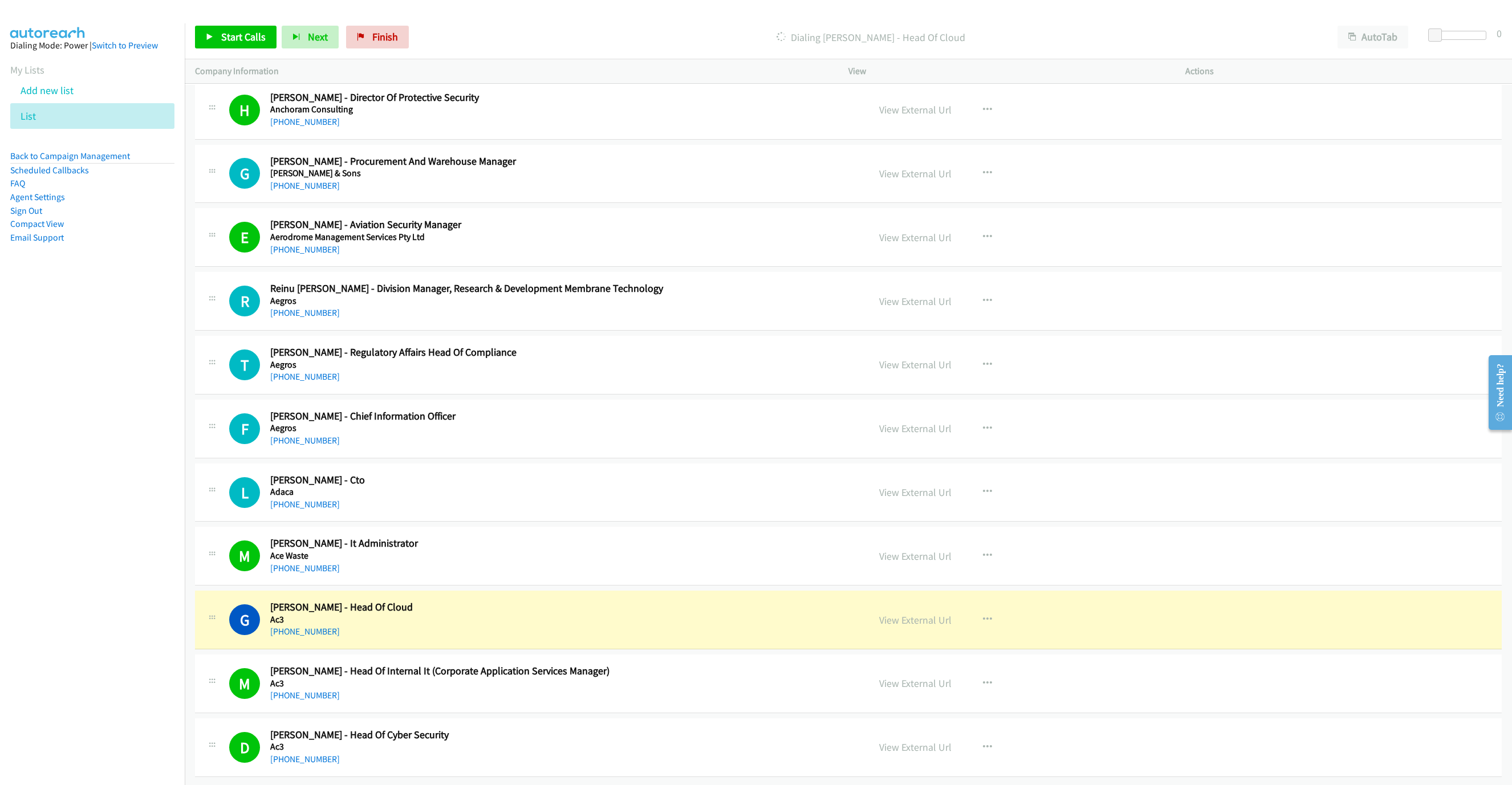
drag, startPoint x: 702, startPoint y: 615, endPoint x: 827, endPoint y: 616, distance: 125.0
click at [702, 625] on div "[PHONE_NUMBER]" at bounding box center [508, 631] width 477 height 14
click at [929, 613] on link "View External Url" at bounding box center [916, 619] width 72 height 13
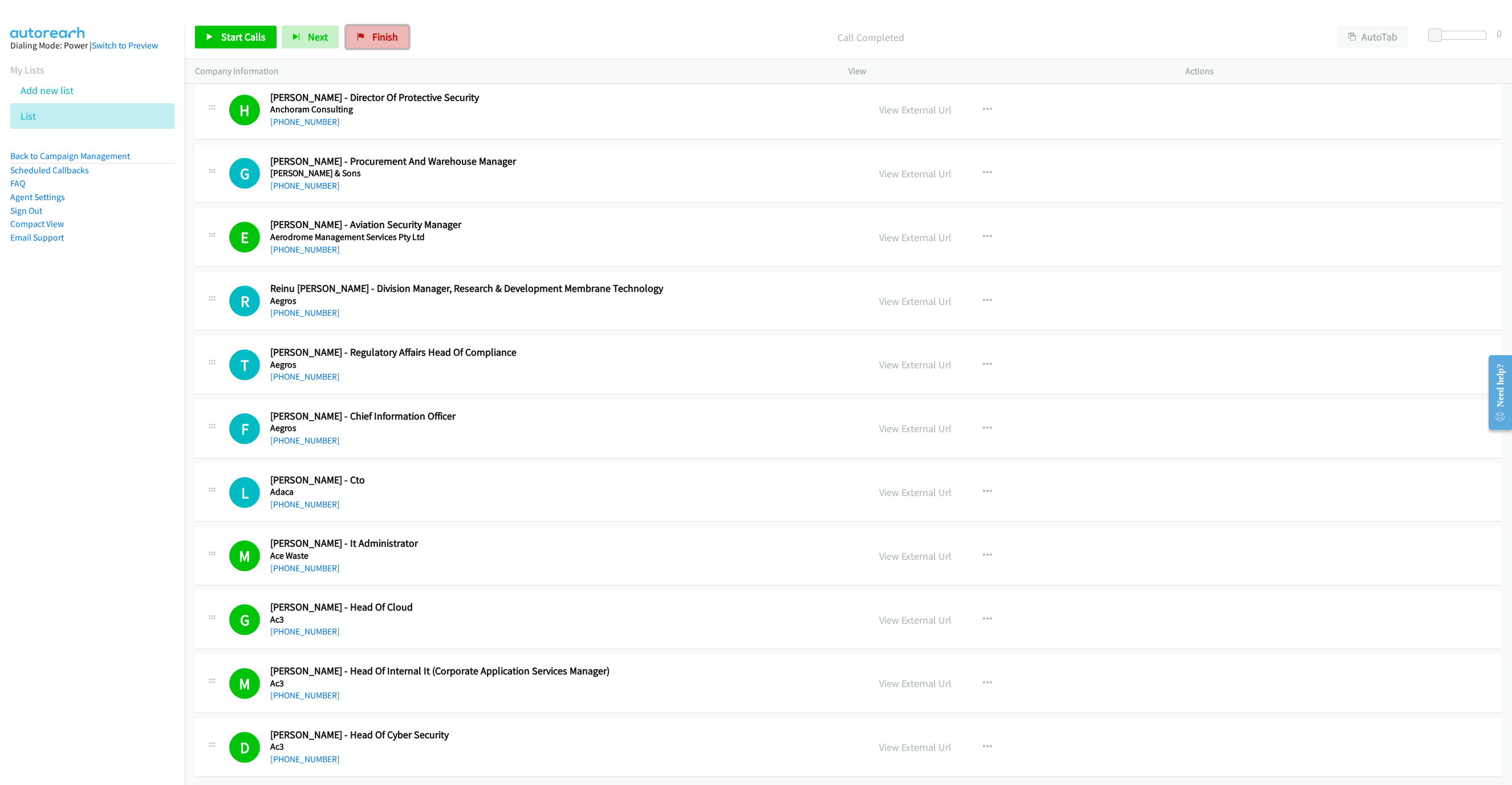
click at [372, 36] on span "Finish" at bounding box center [385, 36] width 26 height 13
